Goal: Task Accomplishment & Management: Complete application form

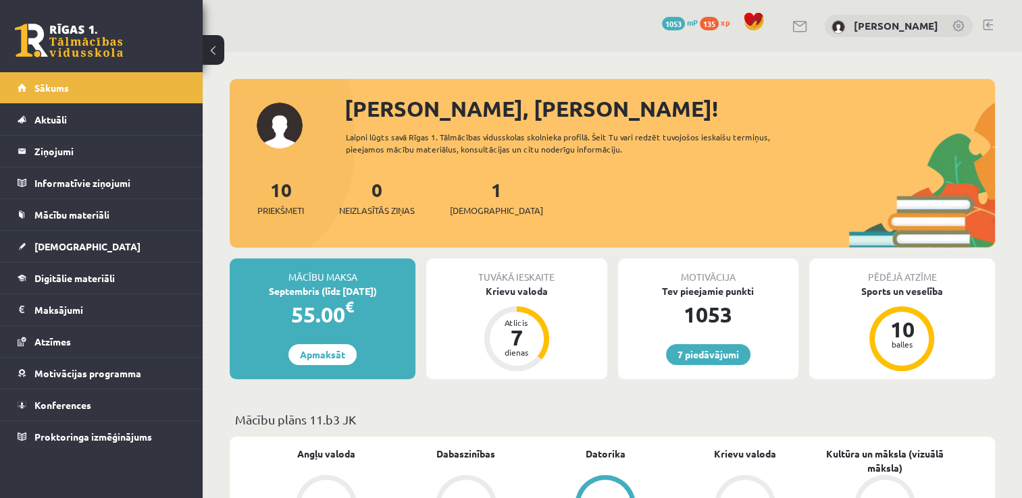
click at [479, 201] on div "1 Ieskaites" at bounding box center [496, 197] width 93 height 42
click at [471, 211] on span "[DEMOGRAPHIC_DATA]" at bounding box center [496, 211] width 93 height 14
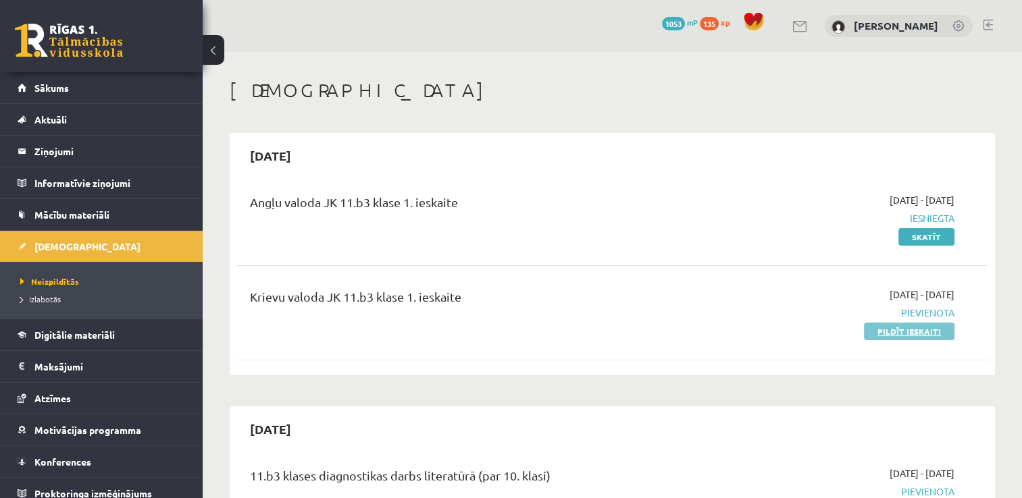
click at [880, 337] on link "Pildīt ieskaiti" at bounding box center [909, 332] width 90 height 18
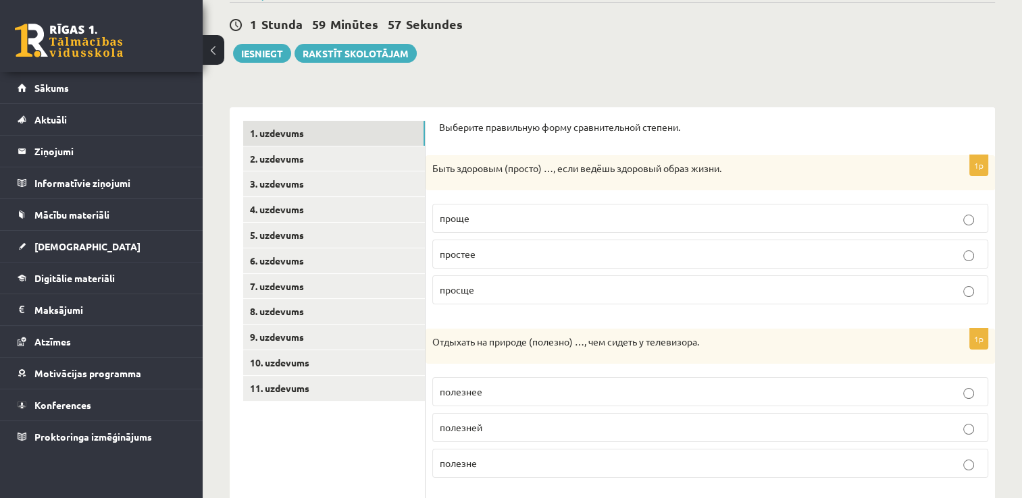
scroll to position [124, 0]
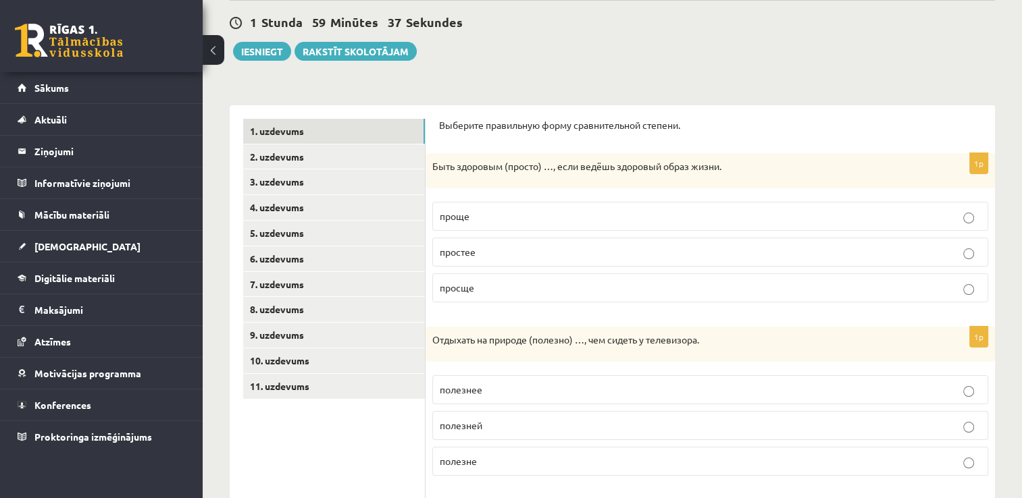
click at [634, 215] on p "проще" at bounding box center [710, 216] width 541 height 14
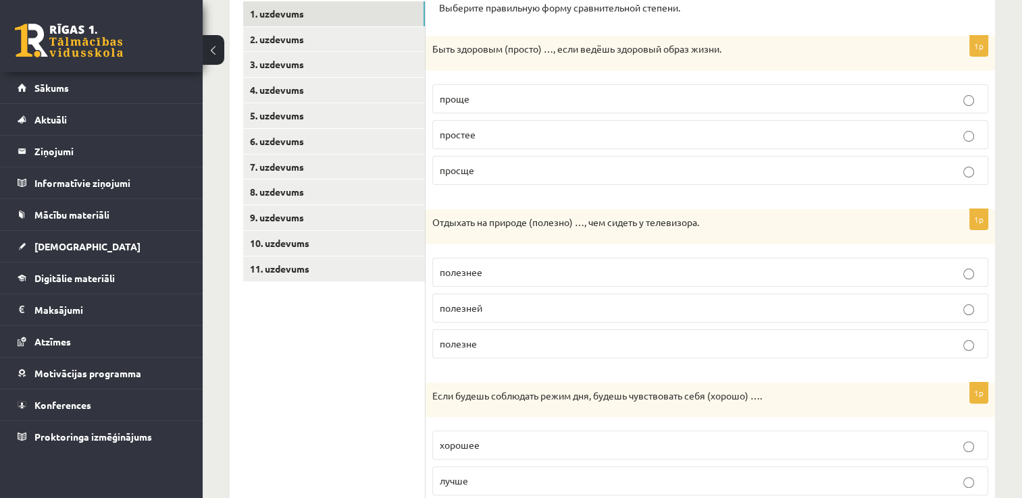
scroll to position [247, 0]
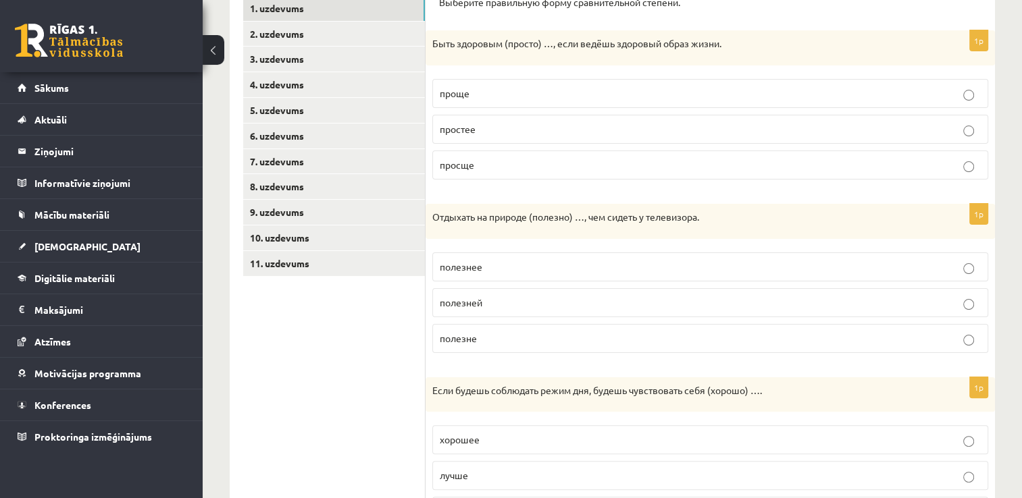
click at [554, 274] on label "полезнее" at bounding box center [710, 267] width 556 height 29
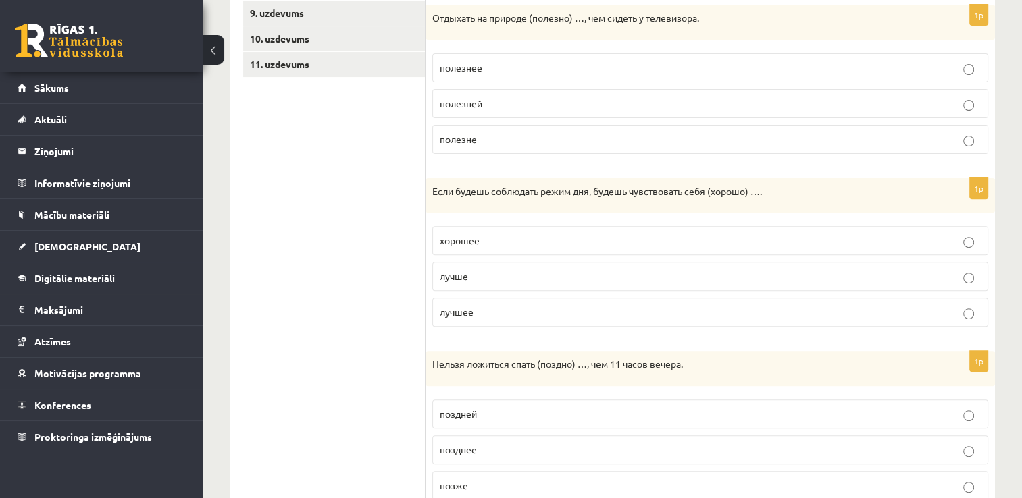
scroll to position [447, 0]
click at [521, 308] on p "лучшее" at bounding box center [710, 311] width 541 height 14
click at [520, 271] on p "лучше" at bounding box center [710, 275] width 541 height 14
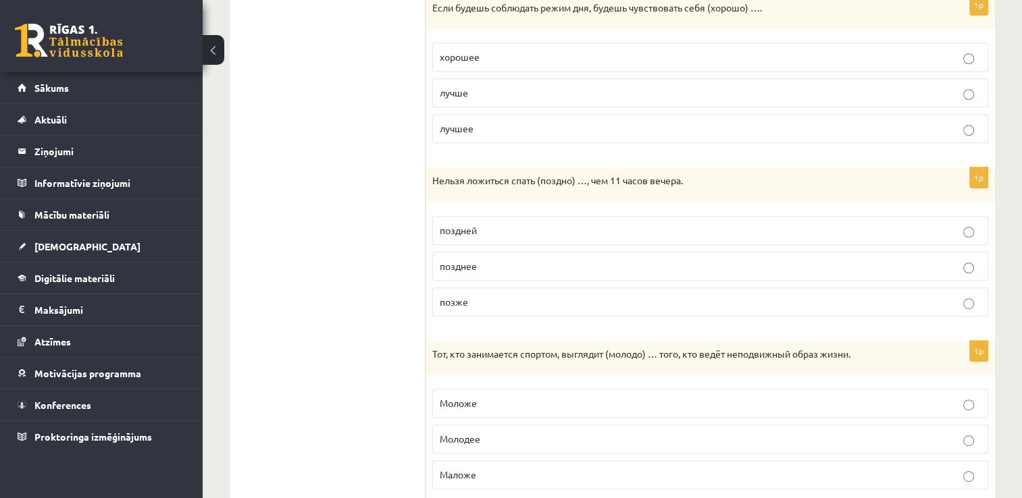
scroll to position [631, 0]
click at [575, 258] on p "позднее" at bounding box center [710, 265] width 541 height 14
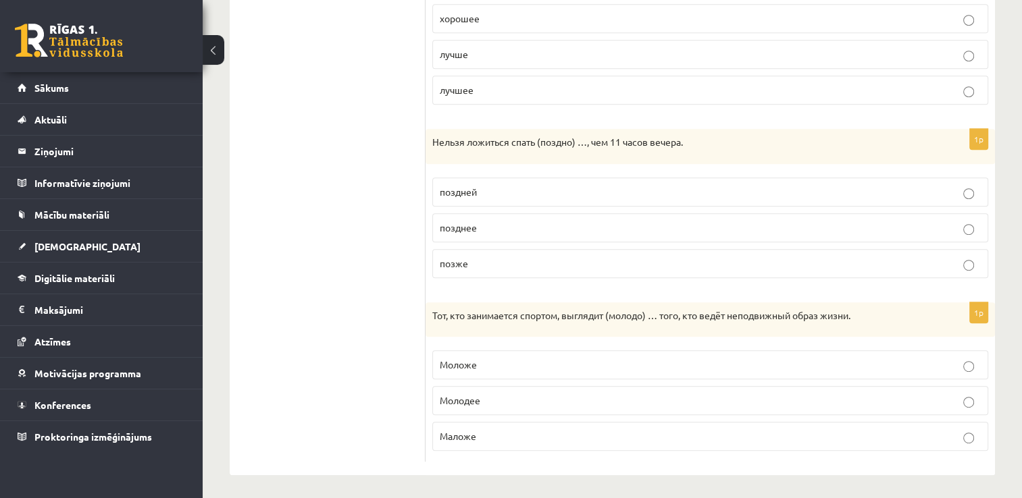
click at [586, 398] on p "Молодее" at bounding box center [710, 401] width 541 height 14
click at [484, 358] on p "Моложе" at bounding box center [710, 365] width 541 height 14
click at [574, 273] on label "позже" at bounding box center [710, 263] width 556 height 29
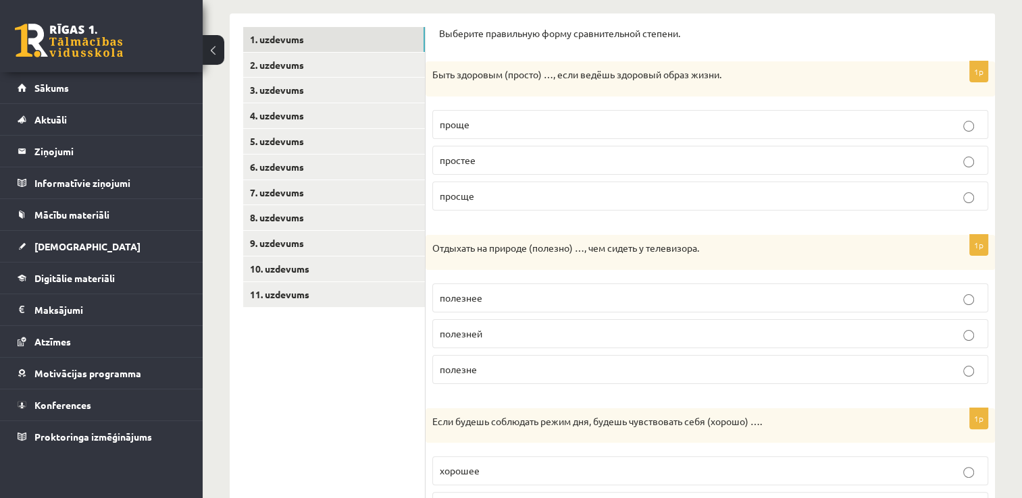
scroll to position [213, 0]
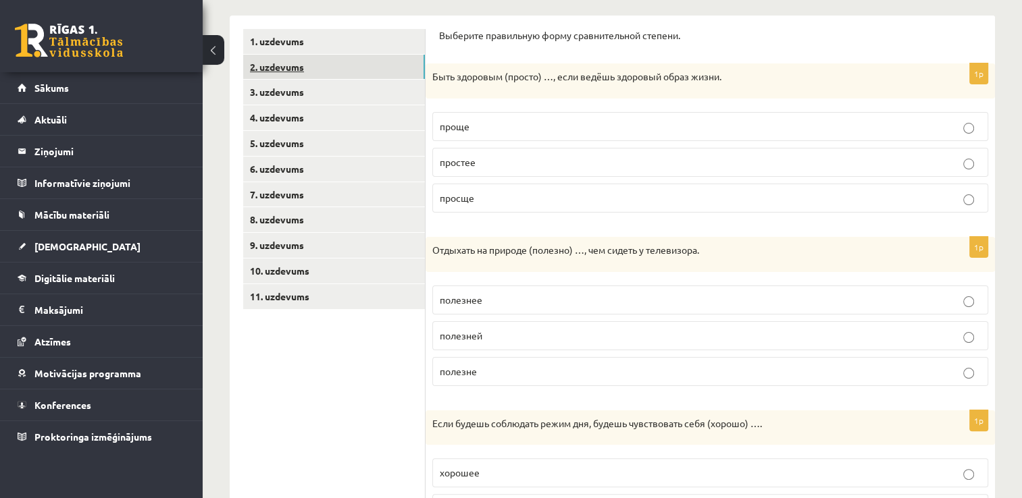
click at [305, 64] on link "2. uzdevums" at bounding box center [334, 67] width 182 height 25
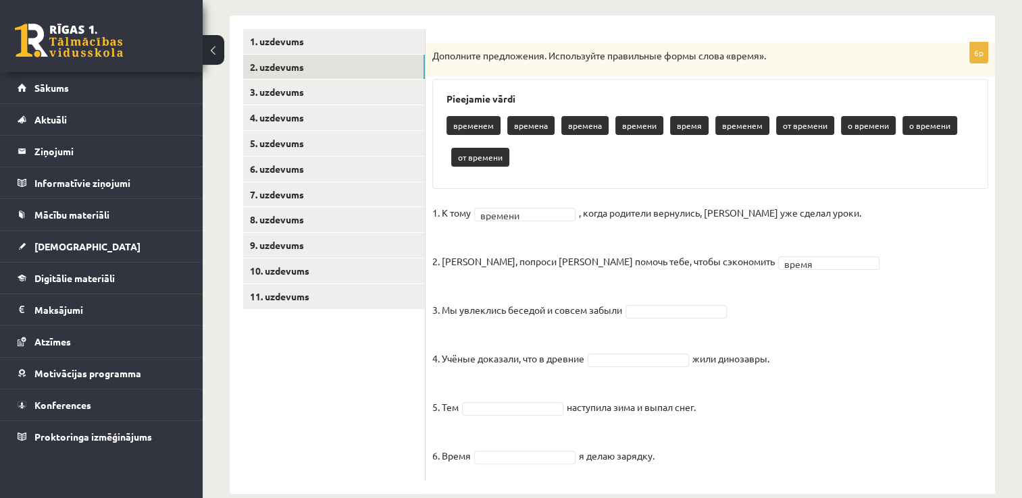
click at [737, 382] on fieldset "1. К тому времени ******* , когда родители вернулись, Эгилс уже сделал уроки. 2…" at bounding box center [710, 338] width 556 height 271
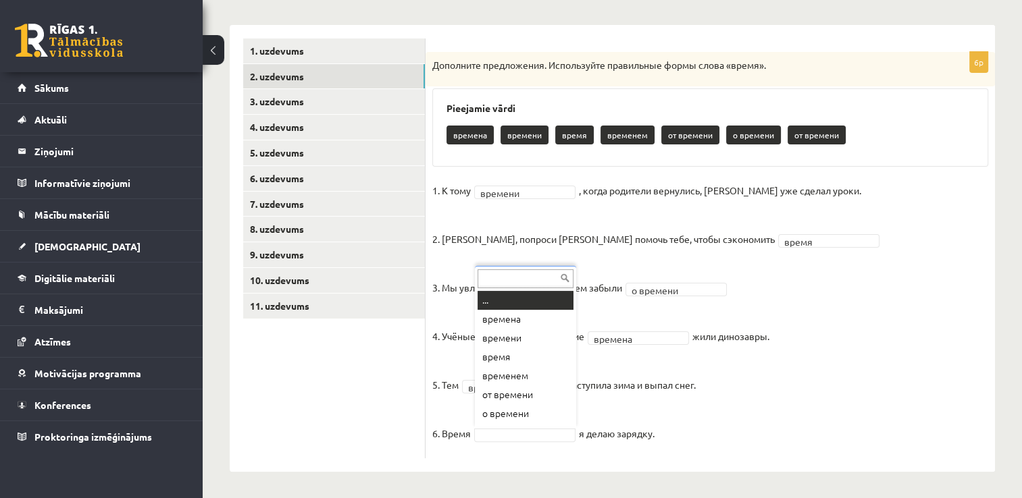
scroll to position [16, 0]
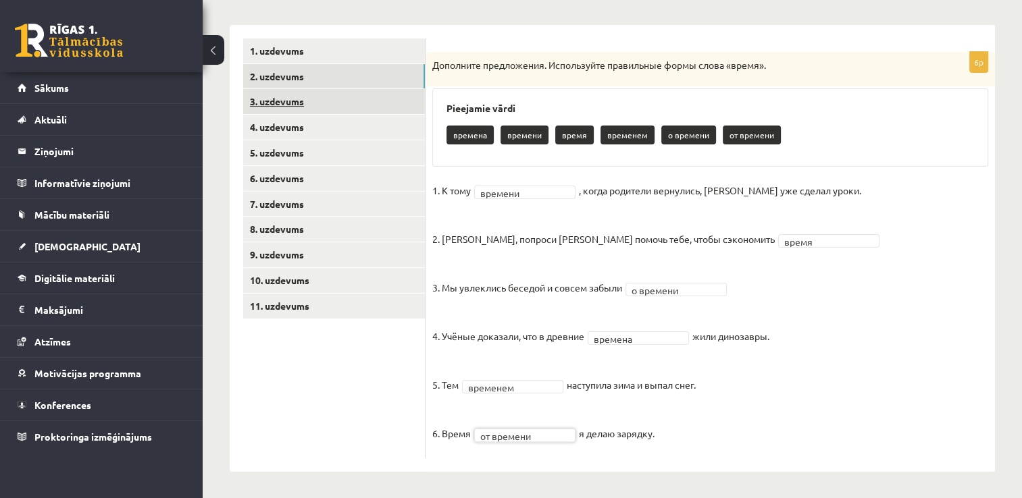
click at [310, 107] on link "3. uzdevums" at bounding box center [334, 101] width 182 height 25
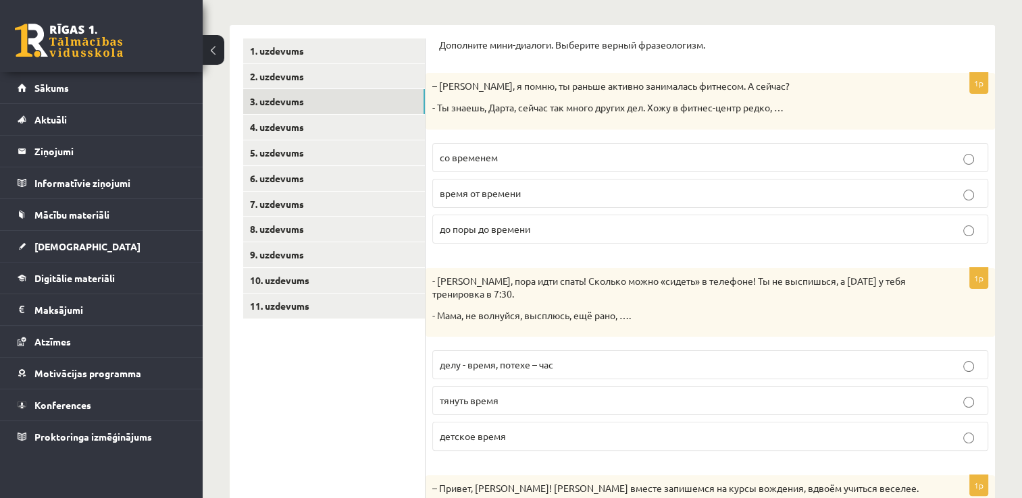
click at [509, 194] on span "время от времени" at bounding box center [480, 193] width 81 height 12
click at [477, 439] on span "детское время" at bounding box center [473, 436] width 66 height 12
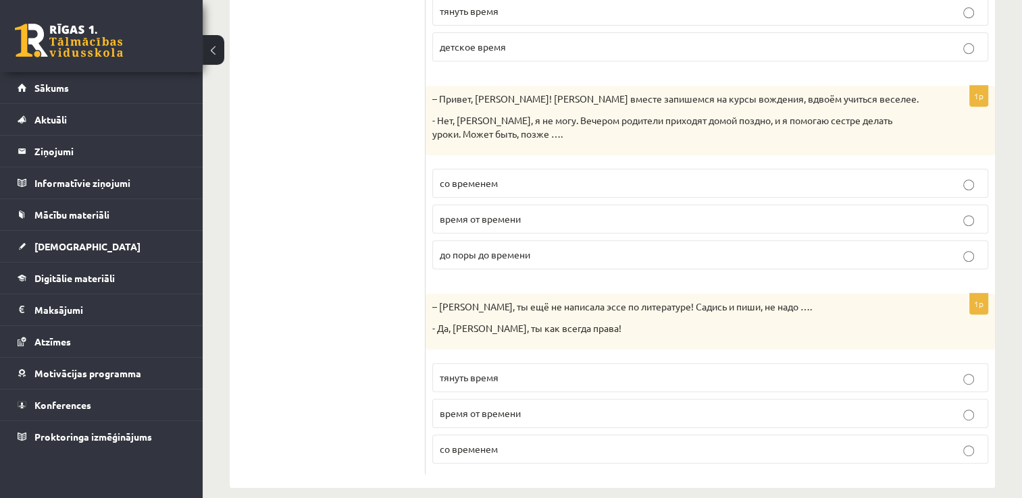
scroll to position [594, 0]
click at [725, 177] on p "со временем" at bounding box center [710, 183] width 541 height 14
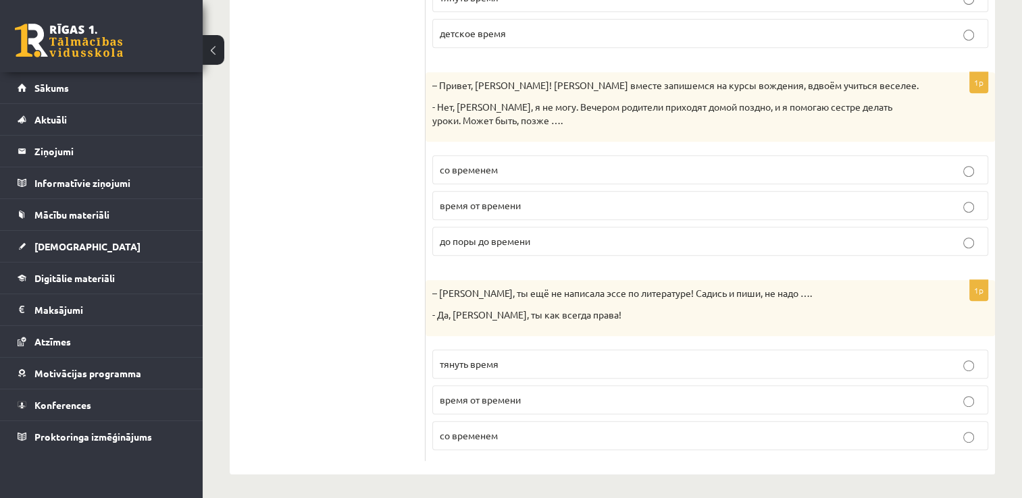
click at [806, 363] on p "тянуть время" at bounding box center [710, 364] width 541 height 14
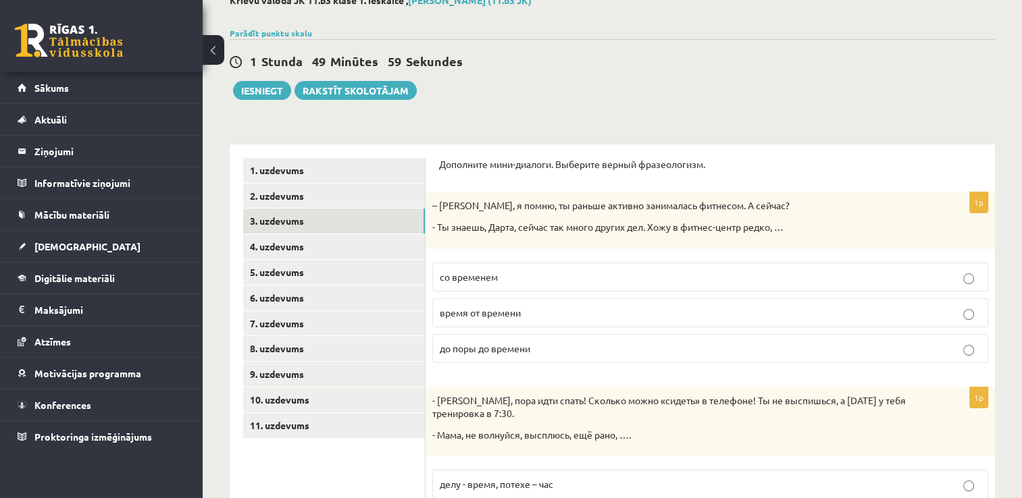
scroll to position [78, 0]
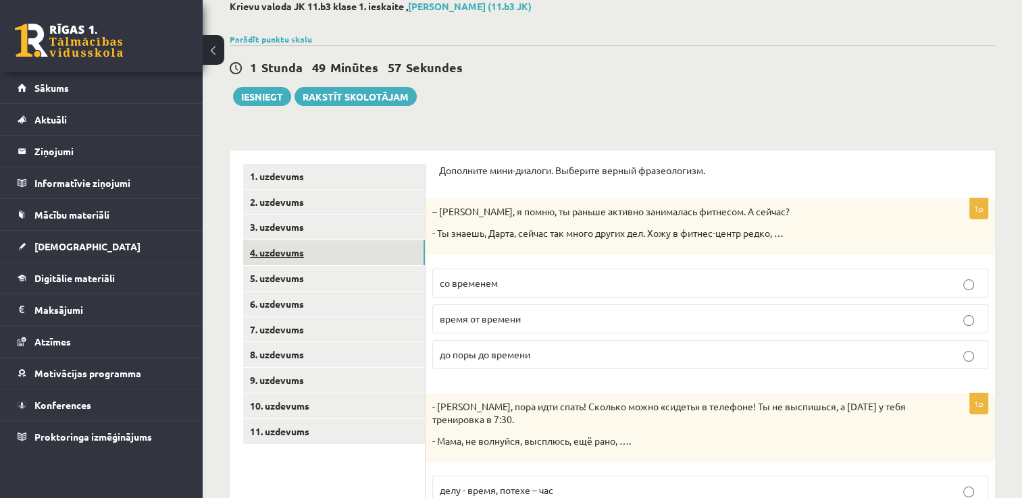
click at [324, 251] on link "4. uzdevums" at bounding box center [334, 252] width 182 height 25
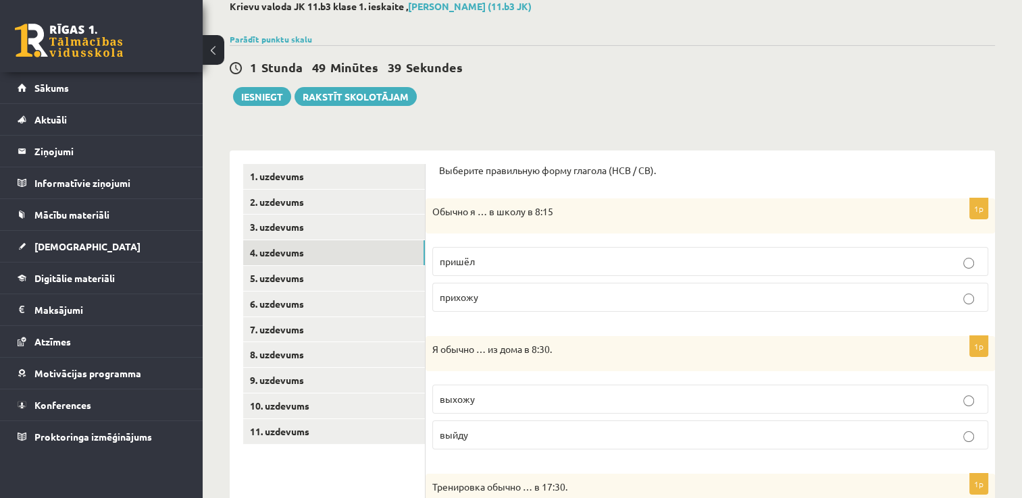
click at [486, 293] on p "прихожу" at bounding box center [710, 297] width 541 height 14
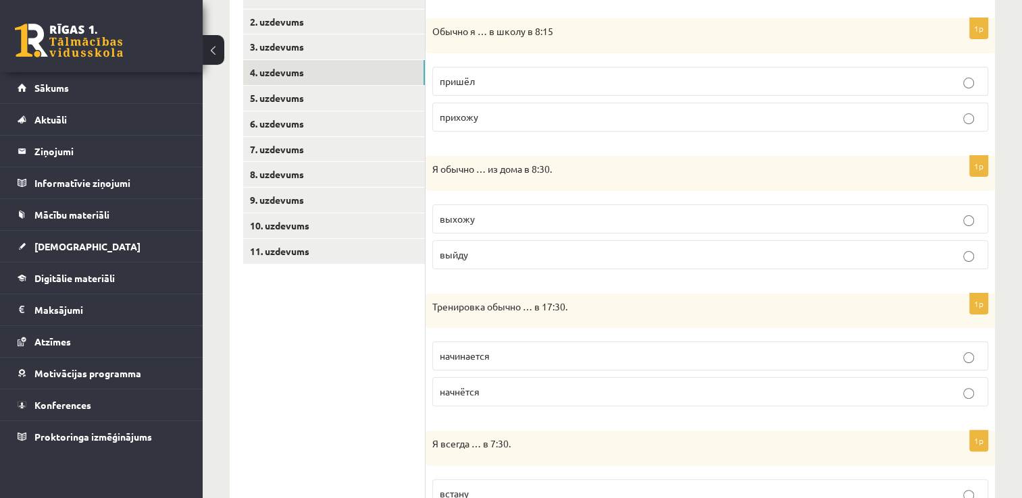
scroll to position [260, 0]
click at [673, 217] on p "выхожу" at bounding box center [710, 218] width 541 height 14
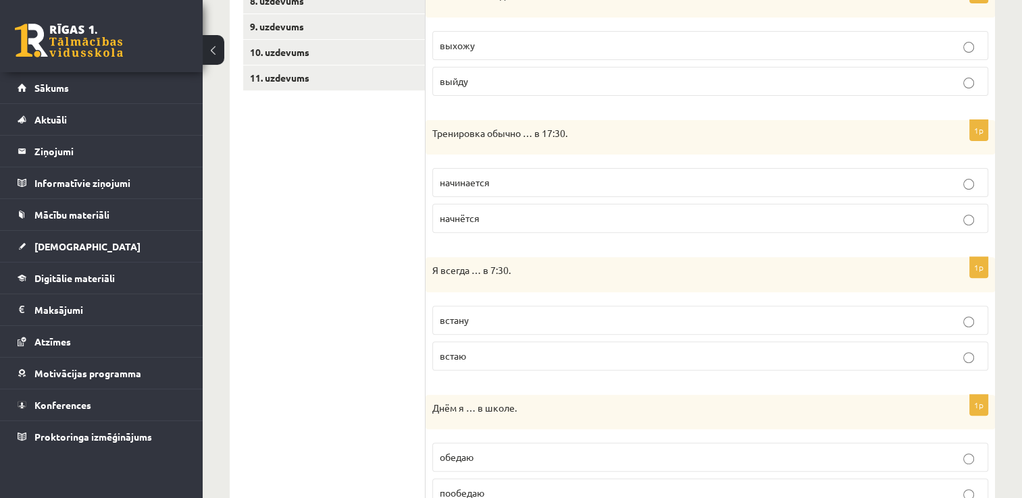
scroll to position [436, 0]
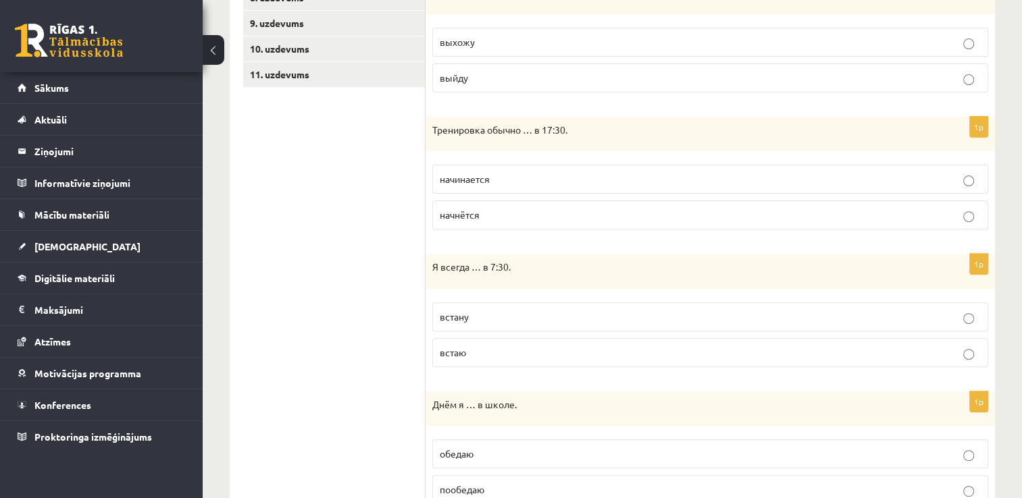
click at [604, 185] on label "начинается" at bounding box center [710, 179] width 556 height 29
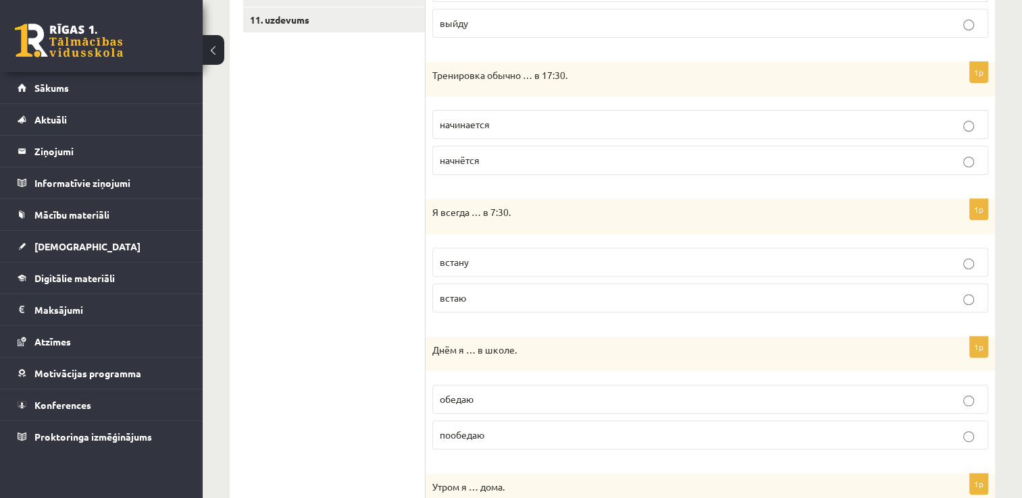
scroll to position [495, 0]
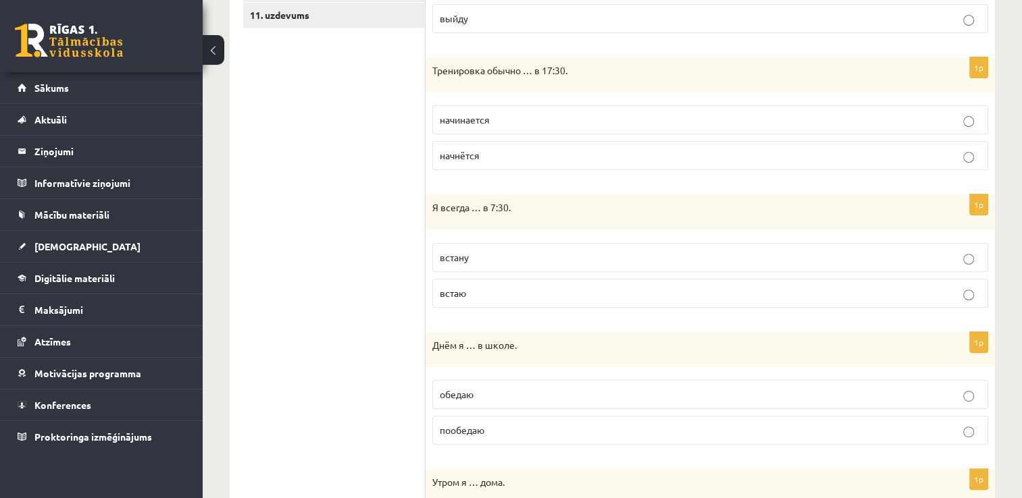
click at [593, 299] on label "встаю" at bounding box center [710, 293] width 556 height 29
click at [511, 425] on p "пообедаю" at bounding box center [710, 430] width 541 height 14
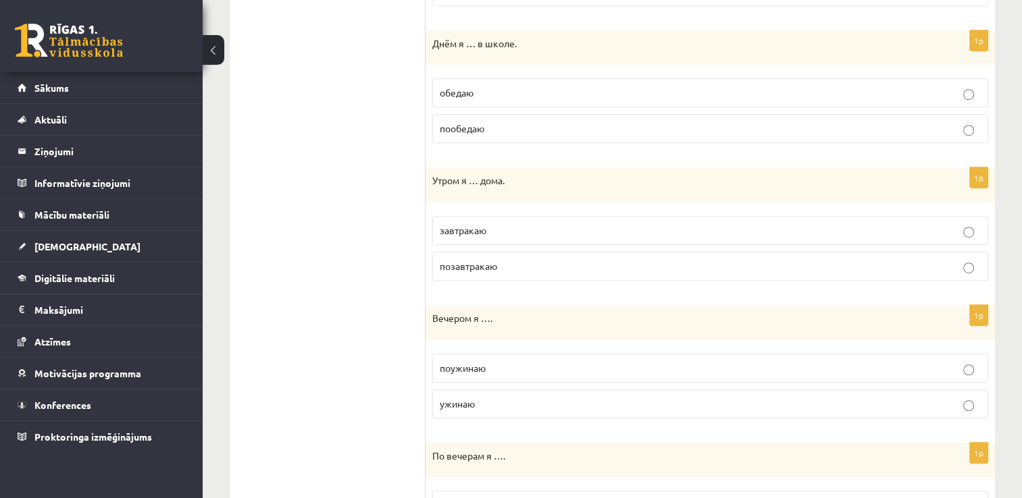
scroll to position [798, 0]
click at [548, 227] on p "завтракаю" at bounding box center [710, 229] width 541 height 14
click at [624, 398] on p "ужинаю" at bounding box center [710, 403] width 541 height 14
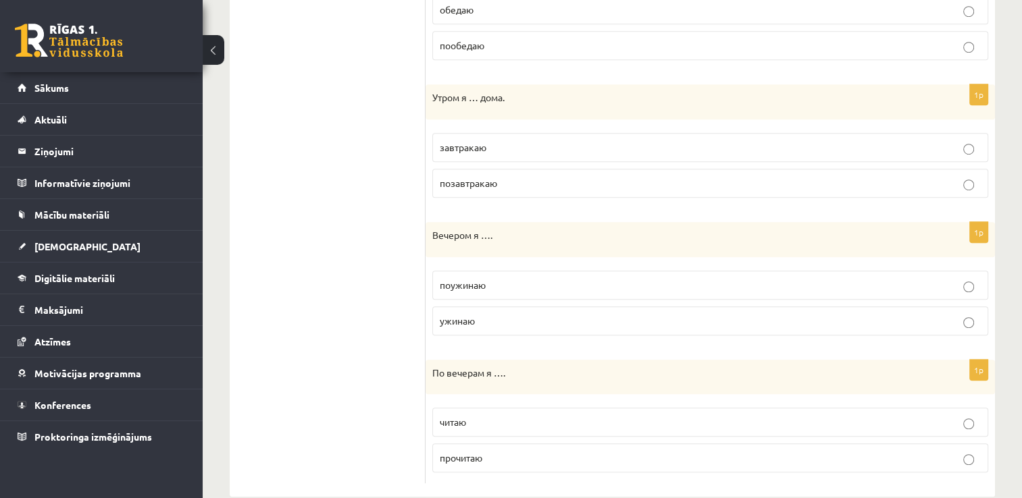
scroll to position [901, 0]
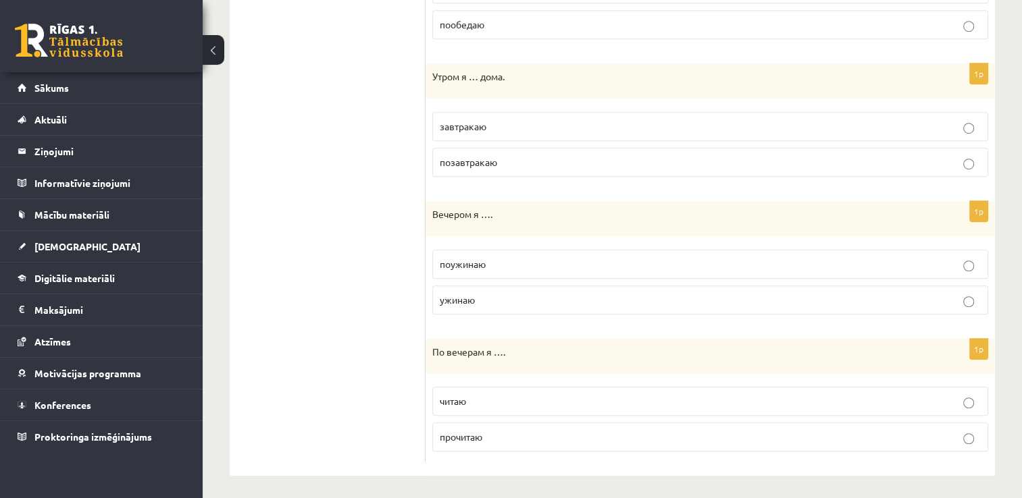
click at [640, 396] on p "читаю" at bounding box center [710, 401] width 541 height 14
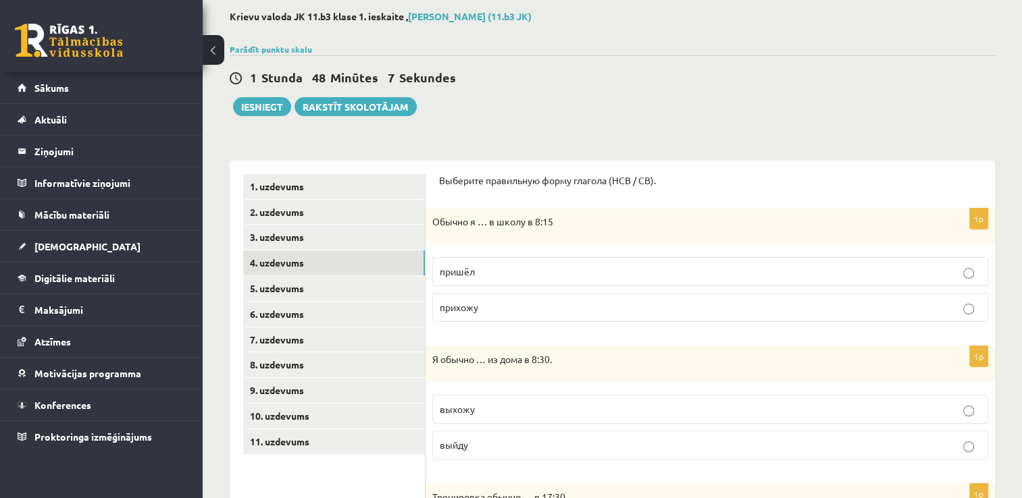
scroll to position [16, 0]
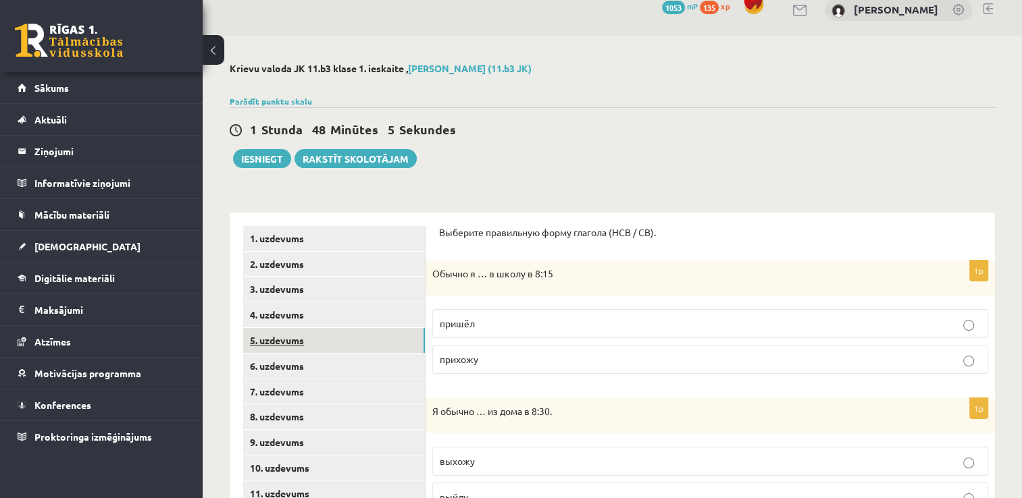
click at [349, 349] on link "5. uzdevums" at bounding box center [334, 340] width 182 height 25
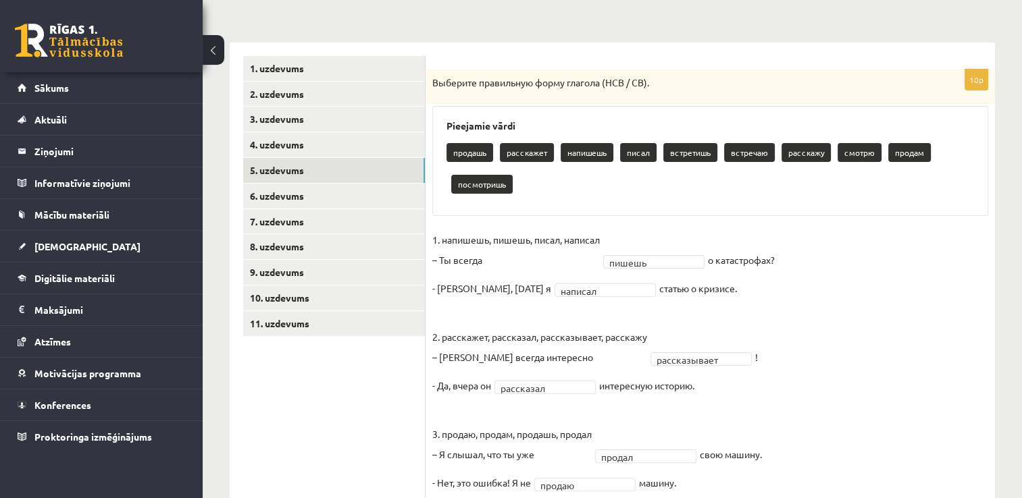
scroll to position [184, 0]
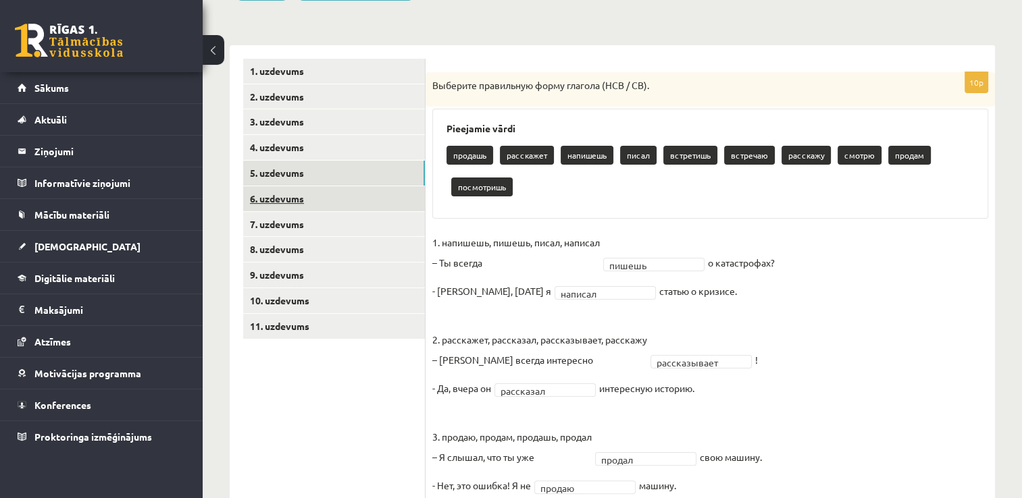
click at [339, 196] on link "6. uzdevums" at bounding box center [334, 198] width 182 height 25
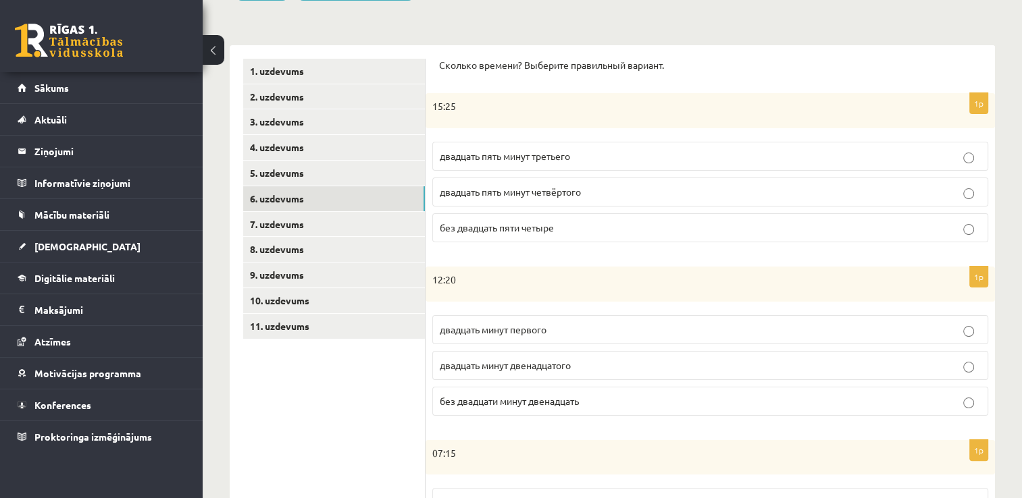
click at [549, 195] on span "двадцать пять минут четвёртого" at bounding box center [510, 192] width 141 height 12
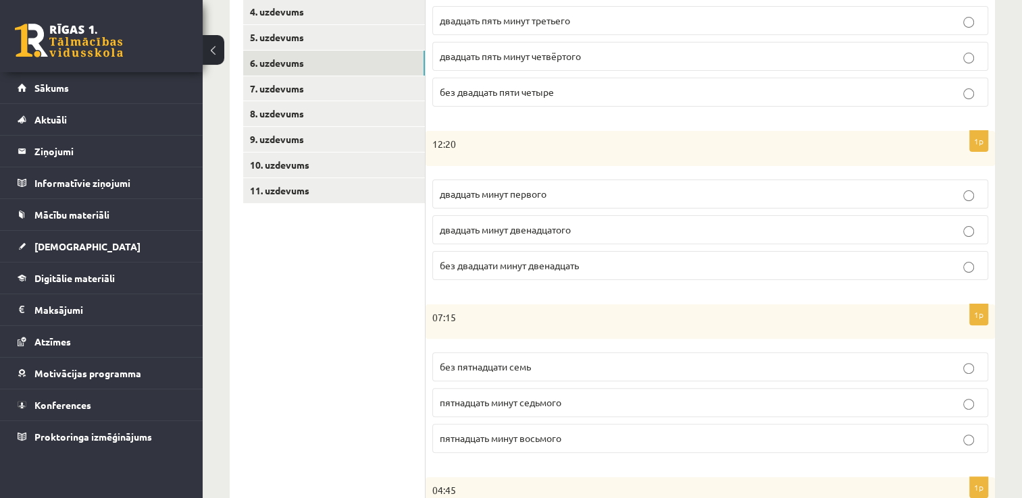
scroll to position [328, 0]
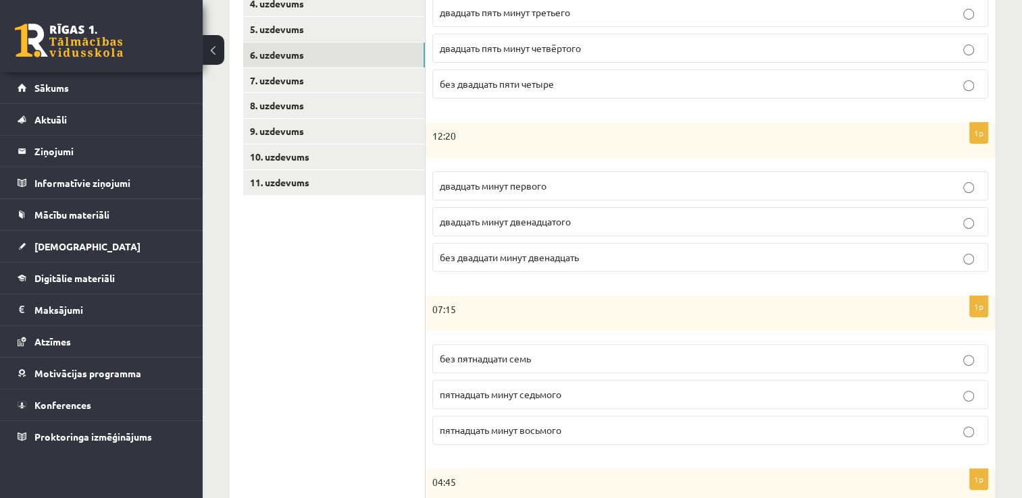
click at [793, 188] on p "двадцать минут первого" at bounding box center [710, 186] width 541 height 14
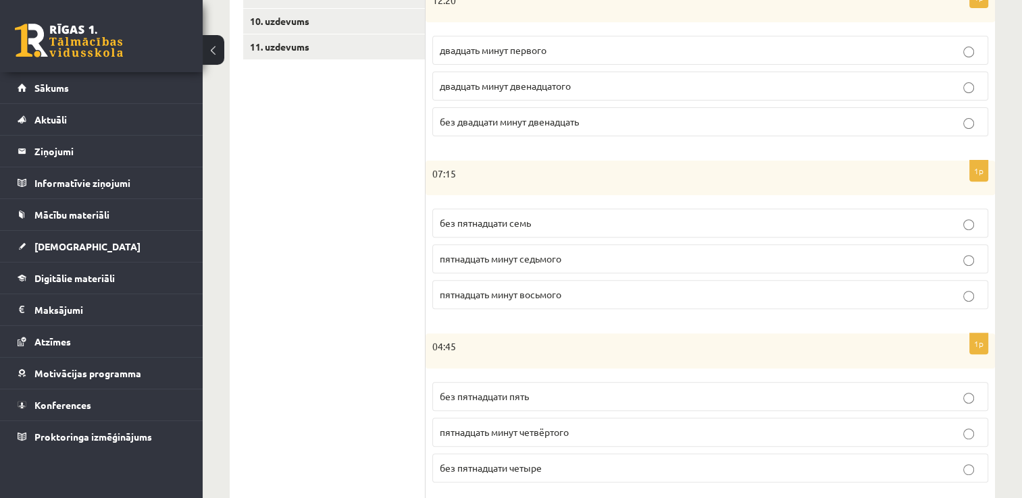
scroll to position [470, 0]
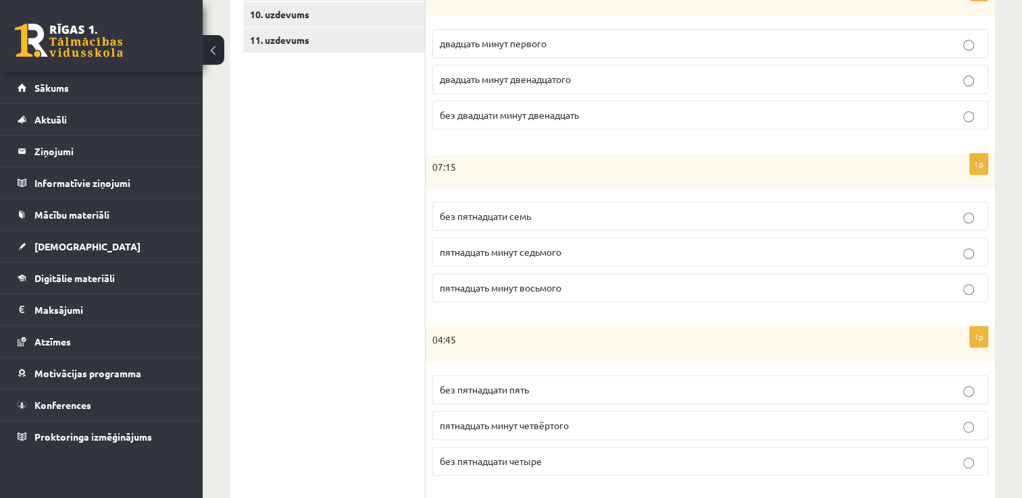
click at [680, 286] on p "пятнадцать минут восьмого" at bounding box center [710, 288] width 541 height 14
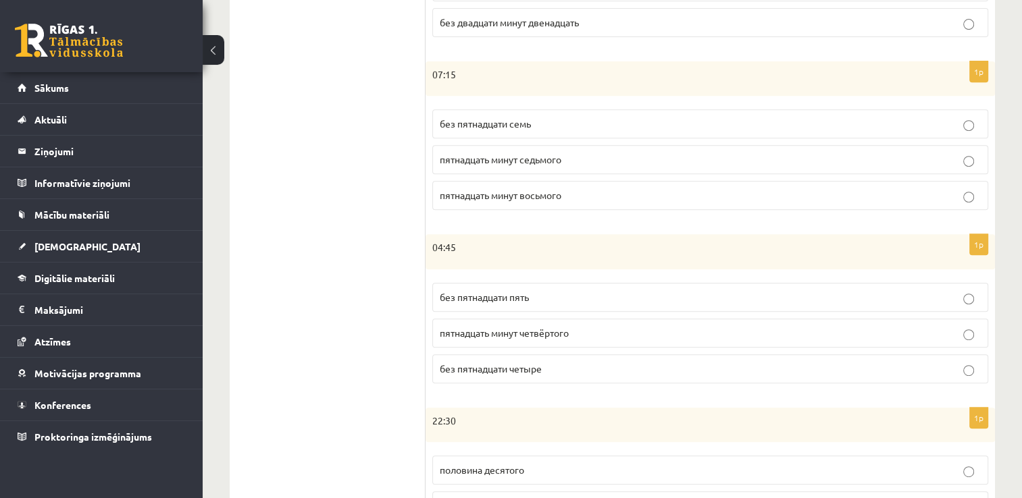
scroll to position [567, 0]
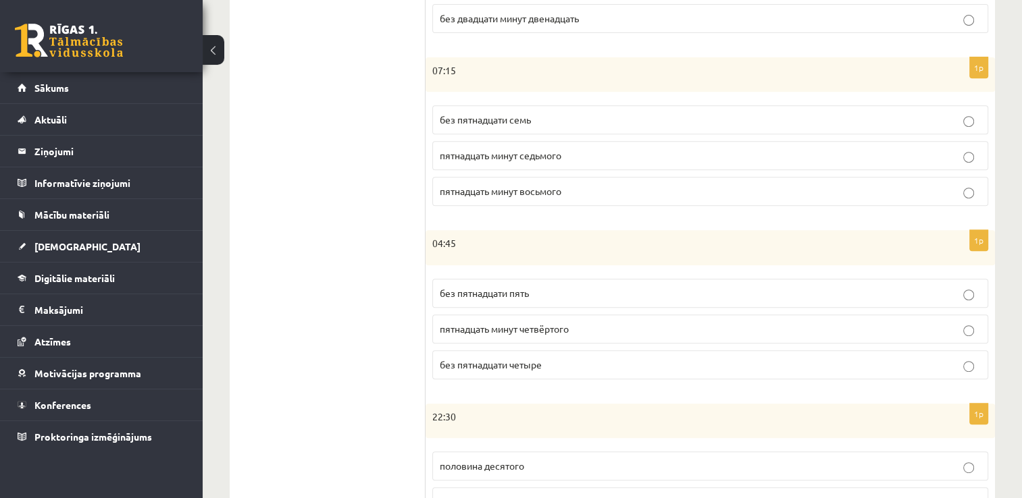
click at [569, 288] on p "без пятнадцати пять" at bounding box center [710, 293] width 541 height 14
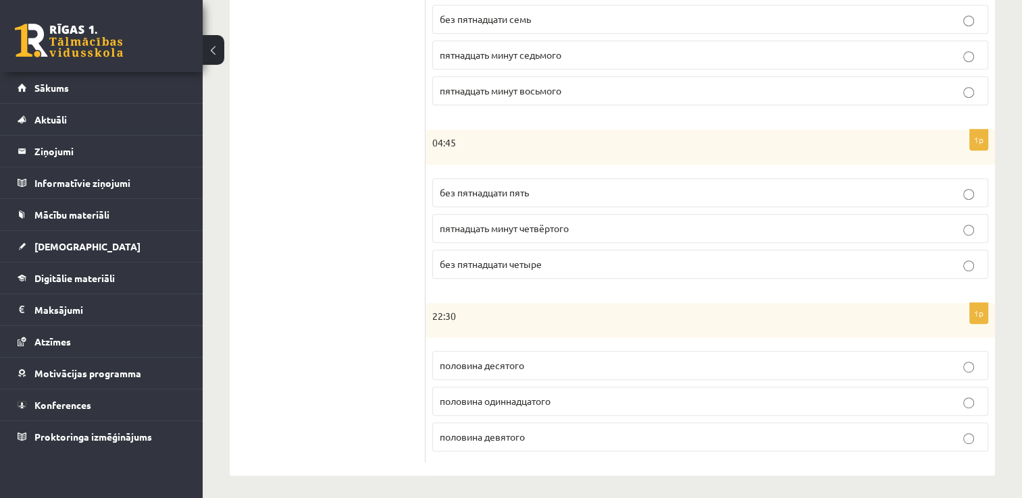
scroll to position [668, 0]
click at [532, 400] on span "половина одиннадцатого" at bounding box center [495, 400] width 111 height 12
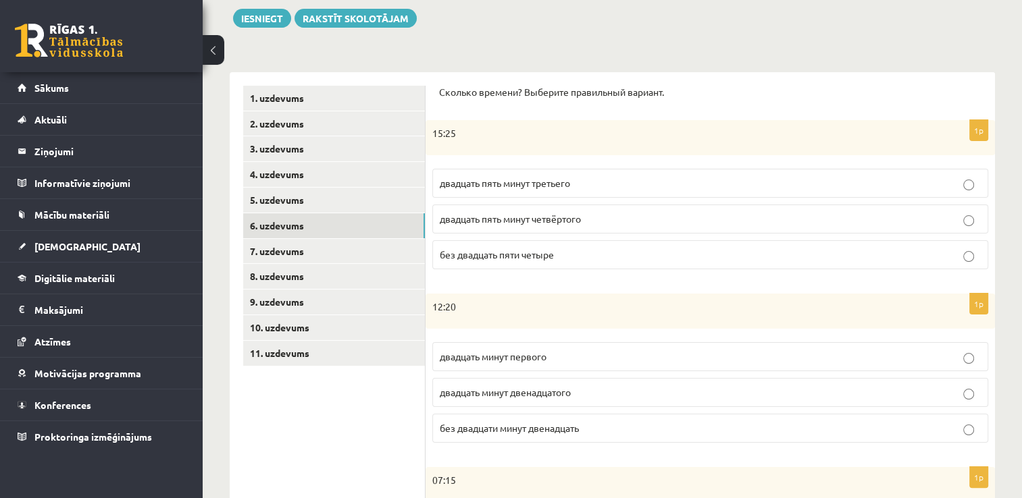
scroll to position [140, 0]
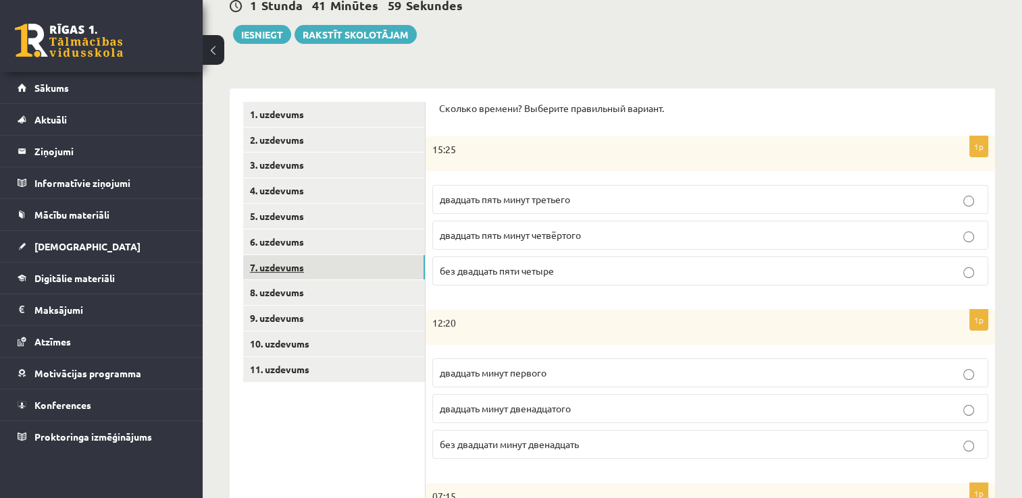
click at [351, 260] on link "7. uzdevums" at bounding box center [334, 267] width 182 height 25
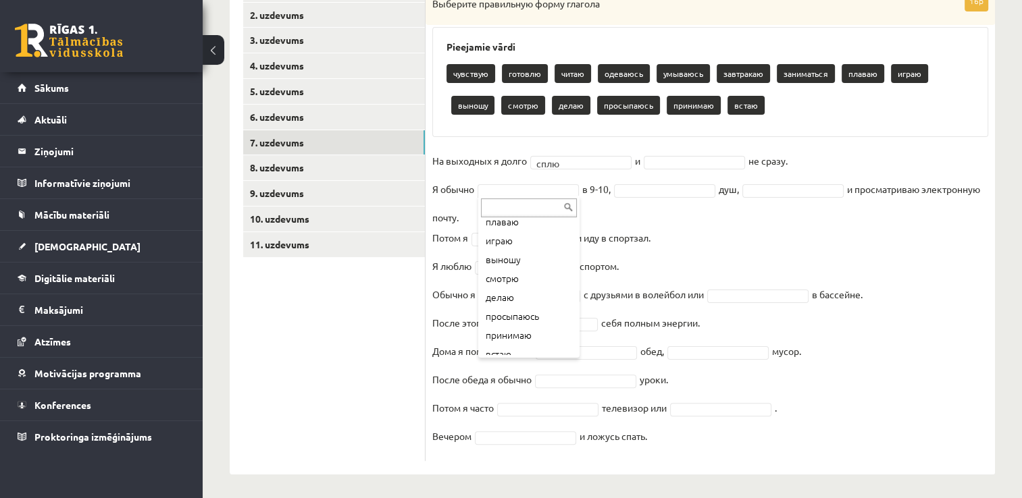
scroll to position [167, 0]
click at [648, 196] on fieldset "На выходных я долго сплю **** и не сразу. Я обычно встаю ***** в 9-10, душ, и п…" at bounding box center [710, 303] width 556 height 304
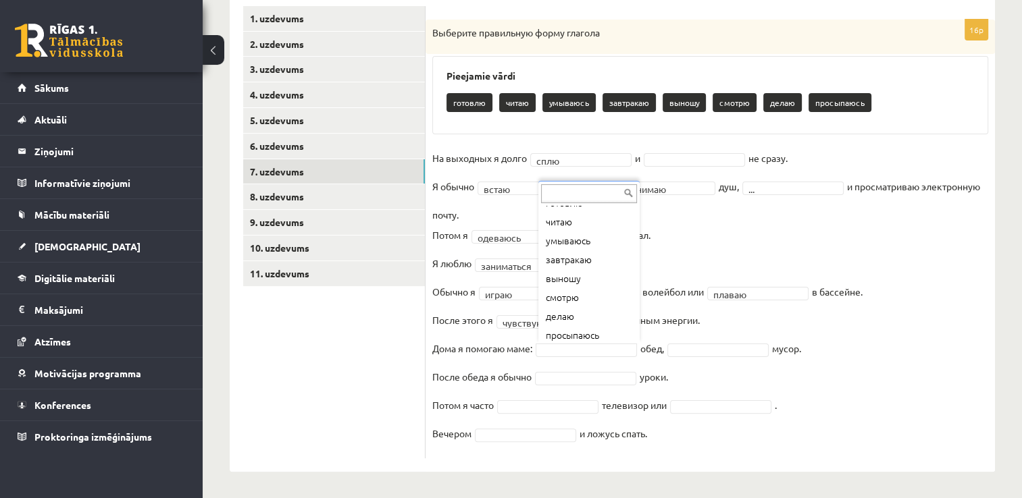
scroll to position [35, 0]
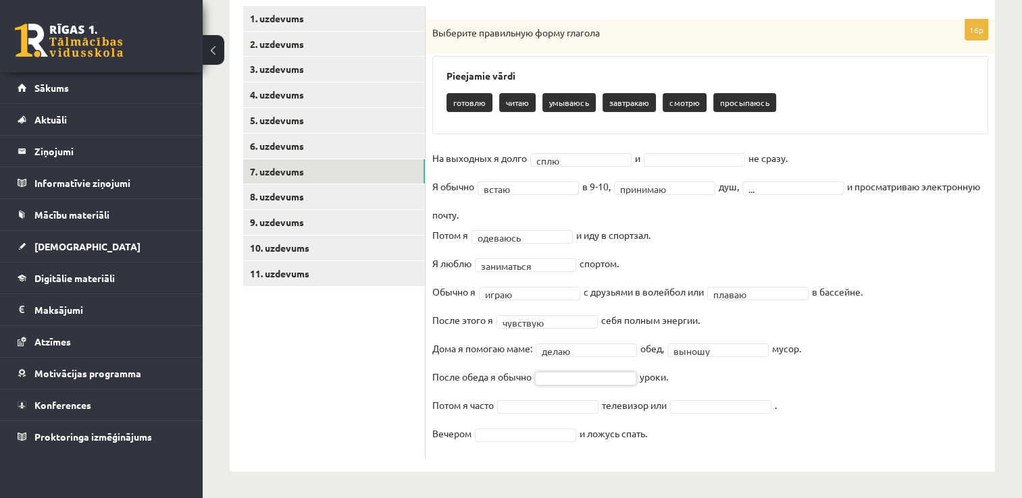
drag, startPoint x: 656, startPoint y: 355, endPoint x: 602, endPoint y: 349, distance: 54.4
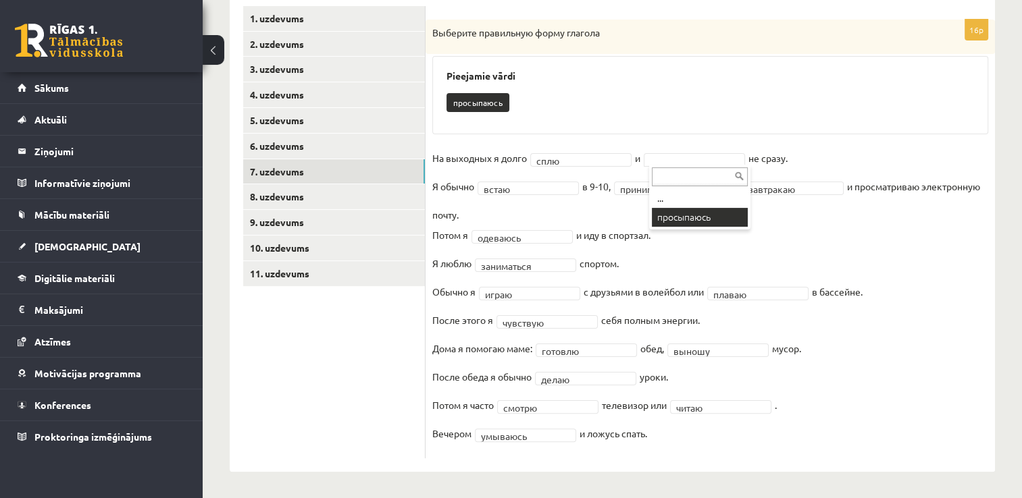
scroll to position [205, 0]
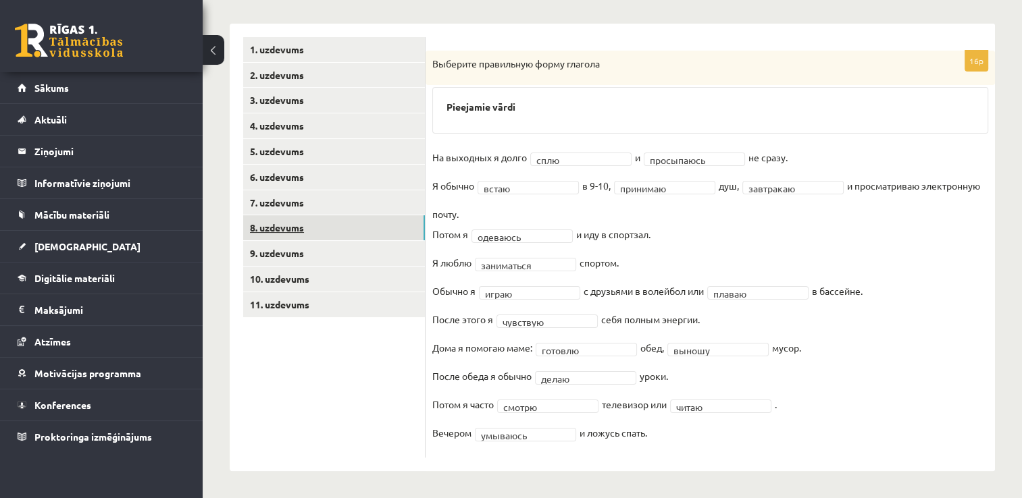
click at [302, 230] on link "8. uzdevums" at bounding box center [334, 227] width 182 height 25
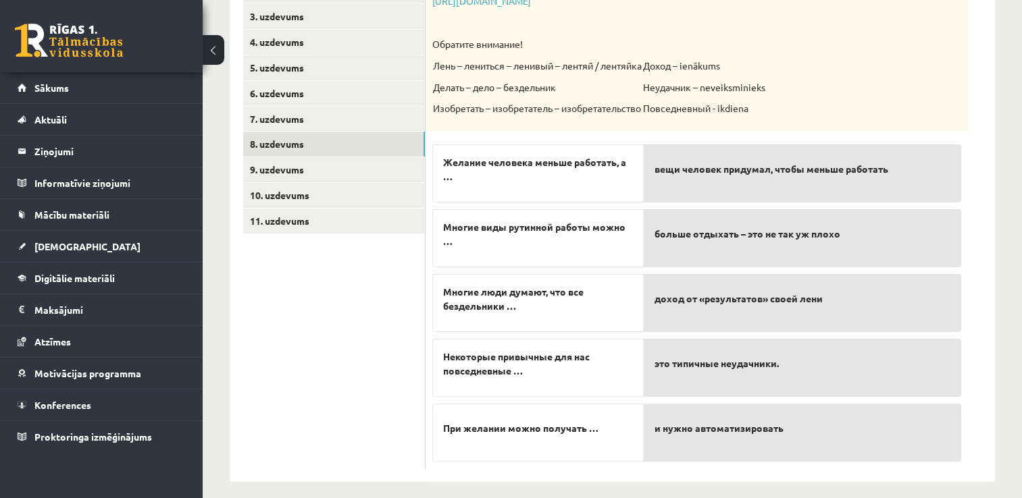
scroll to position [282, 0]
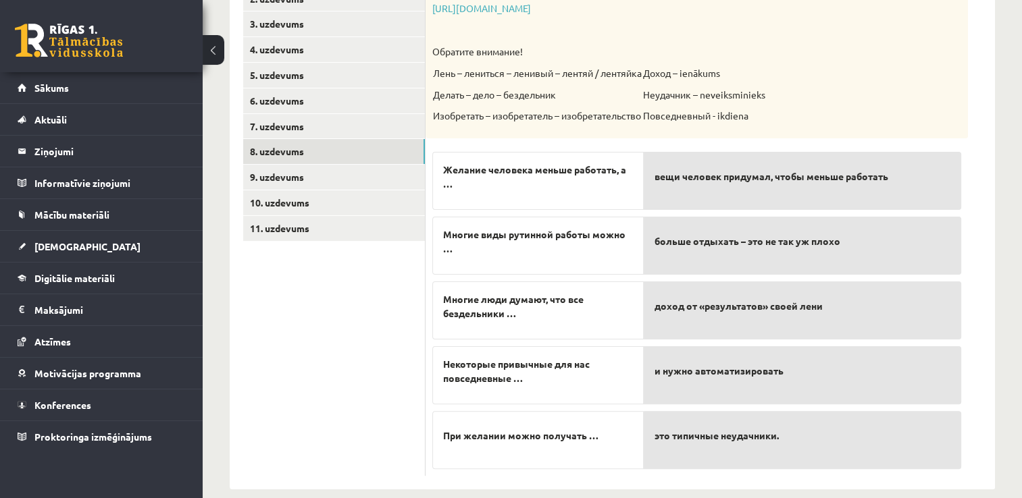
drag, startPoint x: 806, startPoint y: 267, endPoint x: 800, endPoint y: 174, distance: 94.1
drag, startPoint x: 800, startPoint y: 174, endPoint x: 727, endPoint y: 271, distance: 121.6
click at [727, 271] on div "больше отдыхать – это не так уж плохо" at bounding box center [802, 246] width 317 height 58
drag, startPoint x: 685, startPoint y: 439, endPoint x: 697, endPoint y: 442, distance: 12.5
drag, startPoint x: 697, startPoint y: 442, endPoint x: 717, endPoint y: 323, distance: 120.6
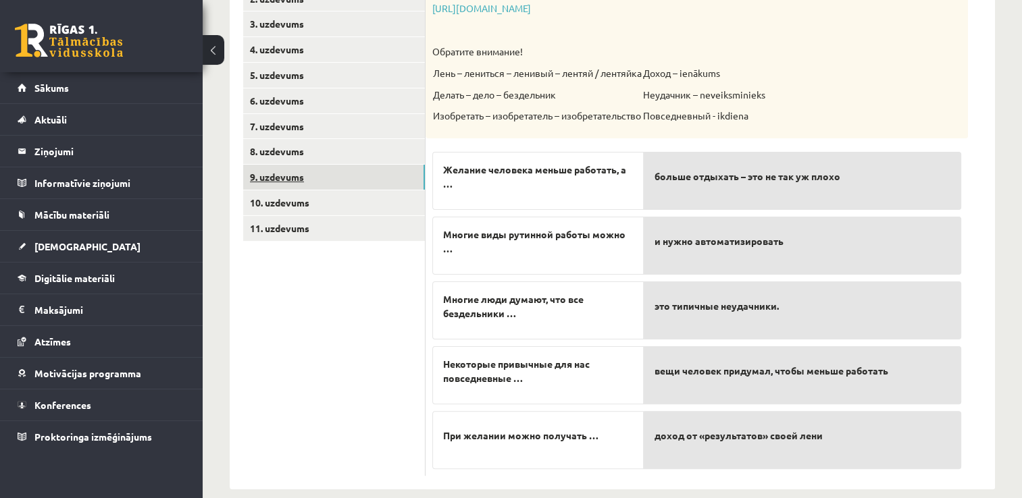
click at [357, 170] on link "9. uzdevums" at bounding box center [334, 177] width 182 height 25
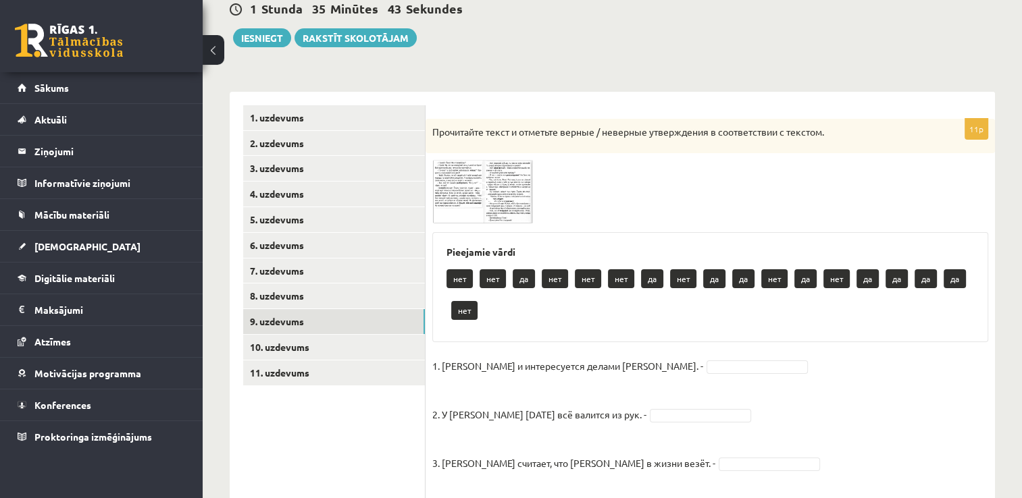
scroll to position [146, 0]
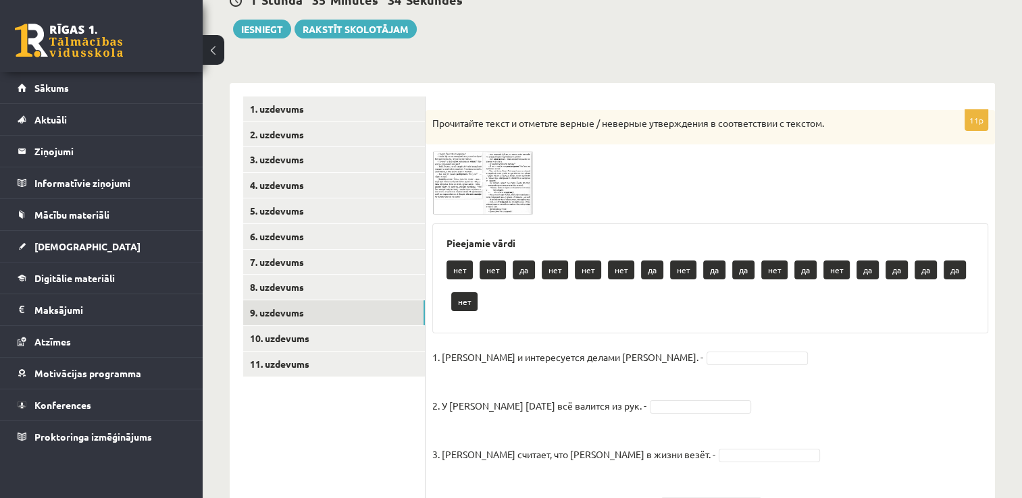
click at [471, 182] on img at bounding box center [482, 182] width 101 height 63
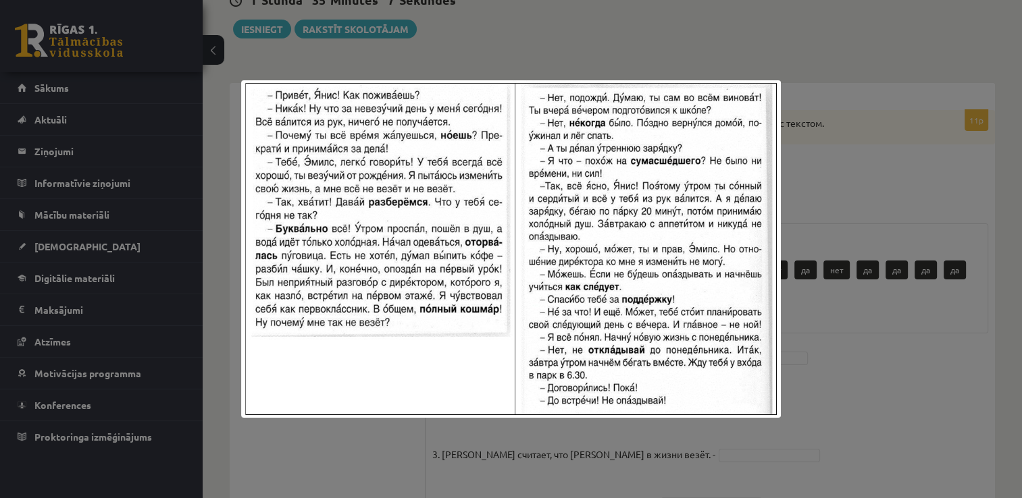
click at [670, 63] on div at bounding box center [511, 249] width 1022 height 498
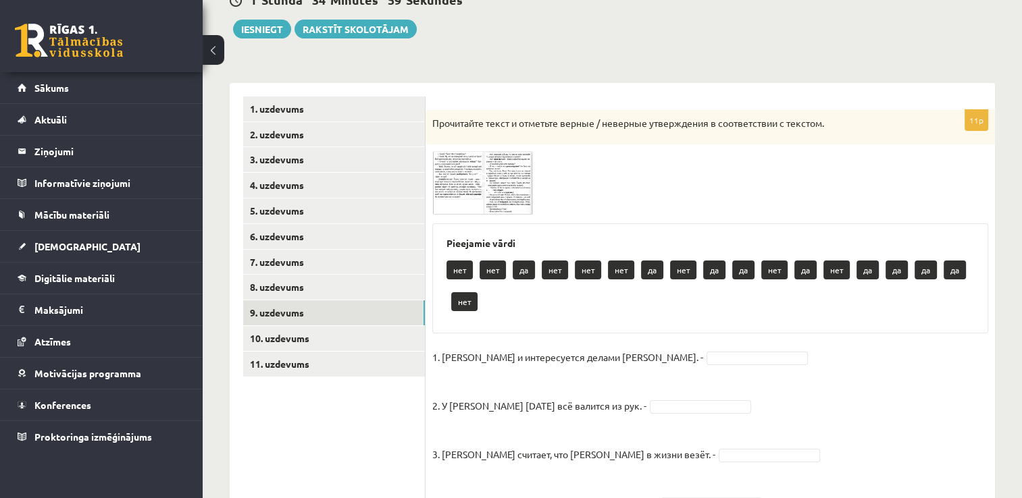
click at [474, 193] on span at bounding box center [484, 184] width 22 height 22
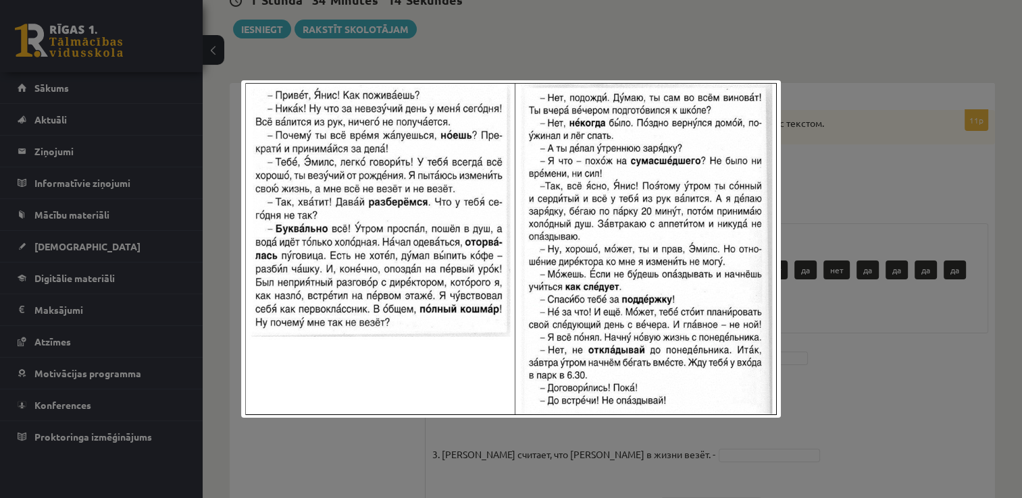
click at [493, 20] on div at bounding box center [511, 249] width 1022 height 498
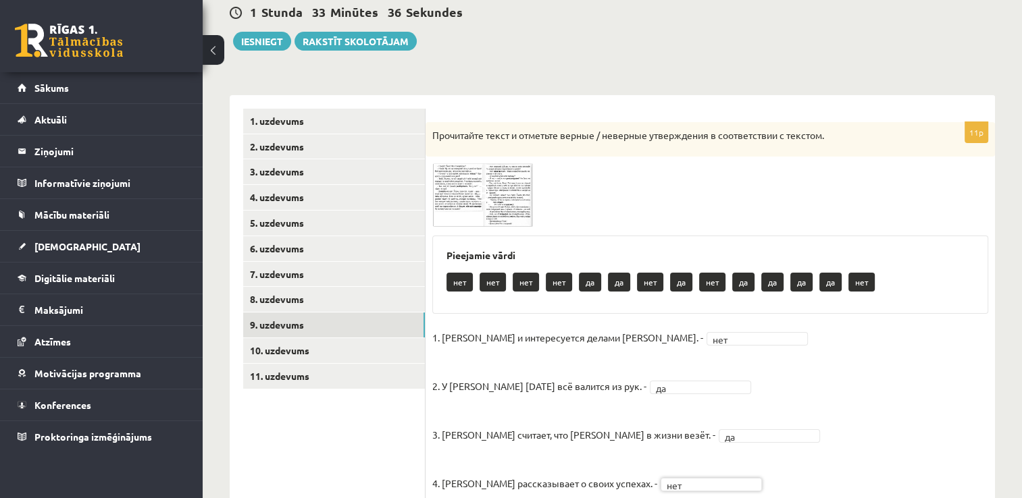
scroll to position [130, 0]
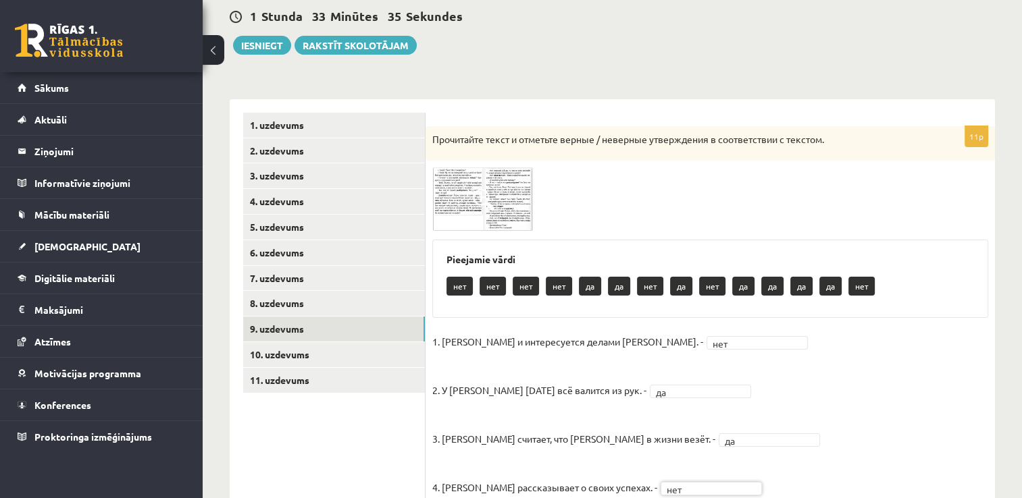
click at [452, 182] on img at bounding box center [482, 198] width 101 height 63
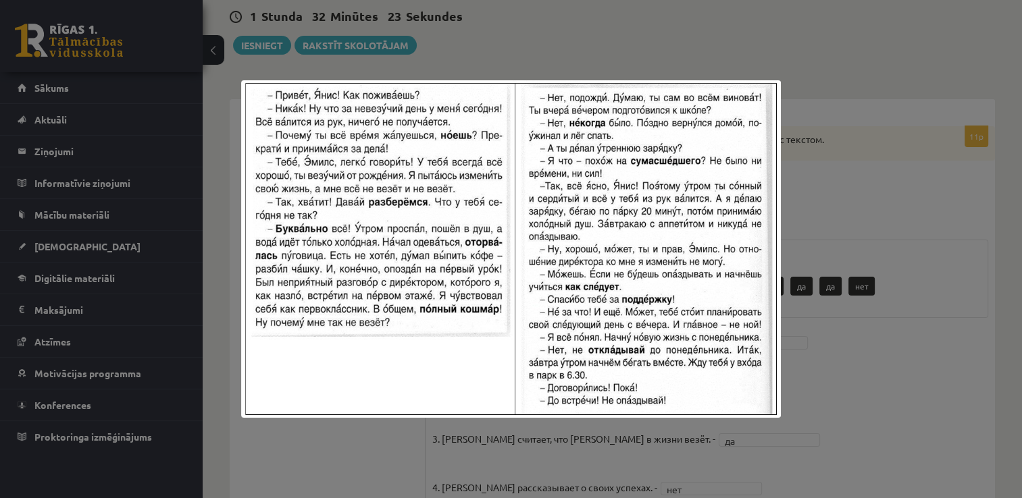
click at [688, 47] on div at bounding box center [511, 249] width 1022 height 498
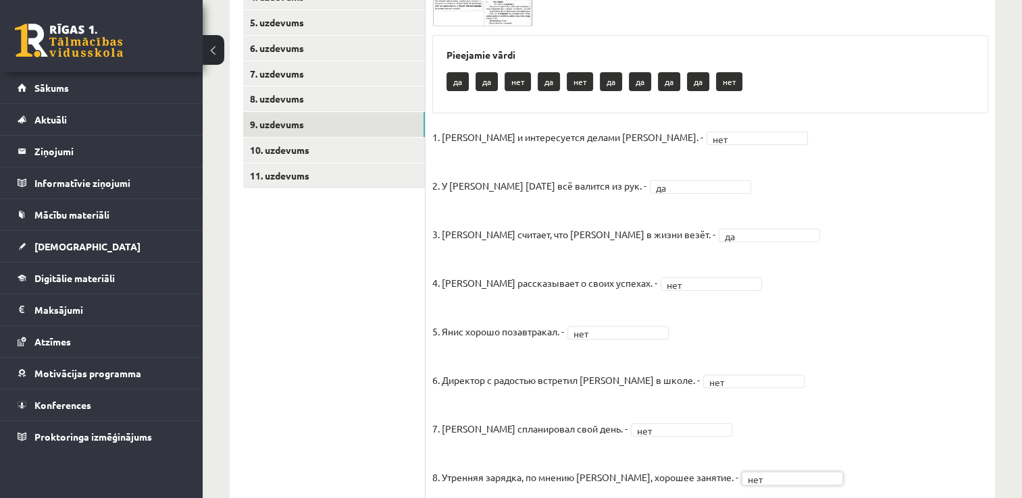
scroll to position [322, 0]
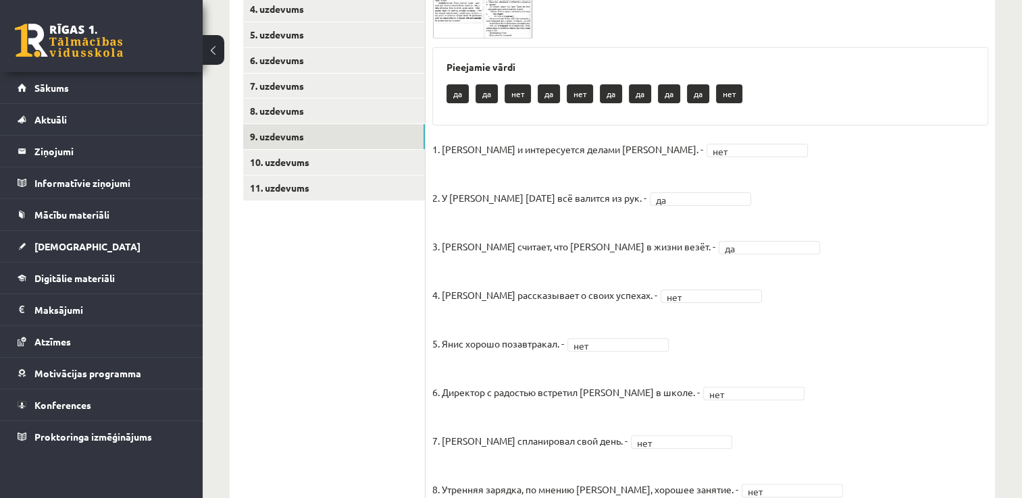
click at [504, 19] on img at bounding box center [482, 6] width 101 height 63
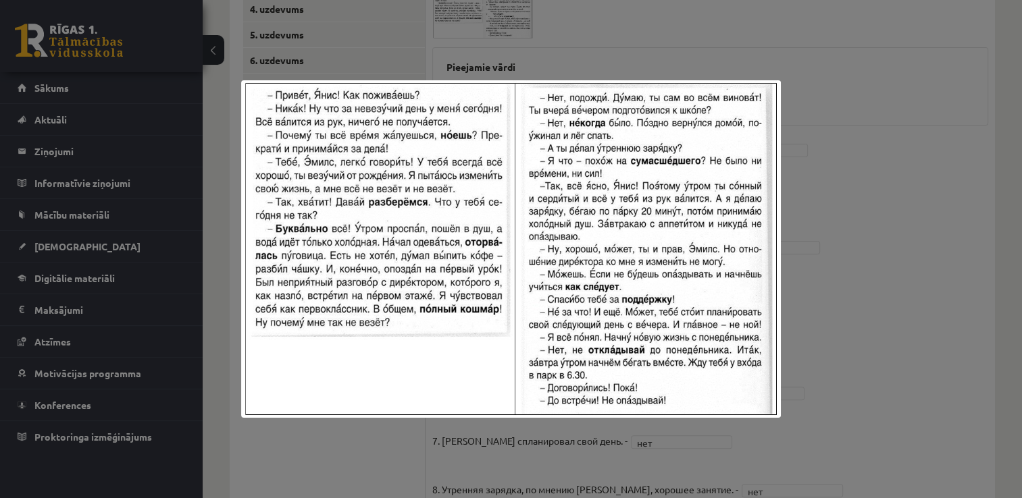
click at [824, 134] on div at bounding box center [511, 249] width 1022 height 498
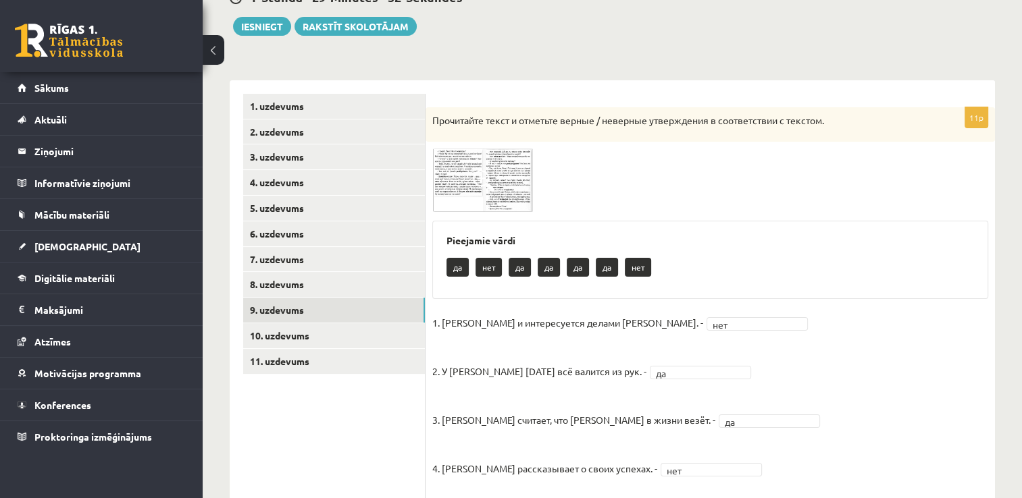
scroll to position [143, 0]
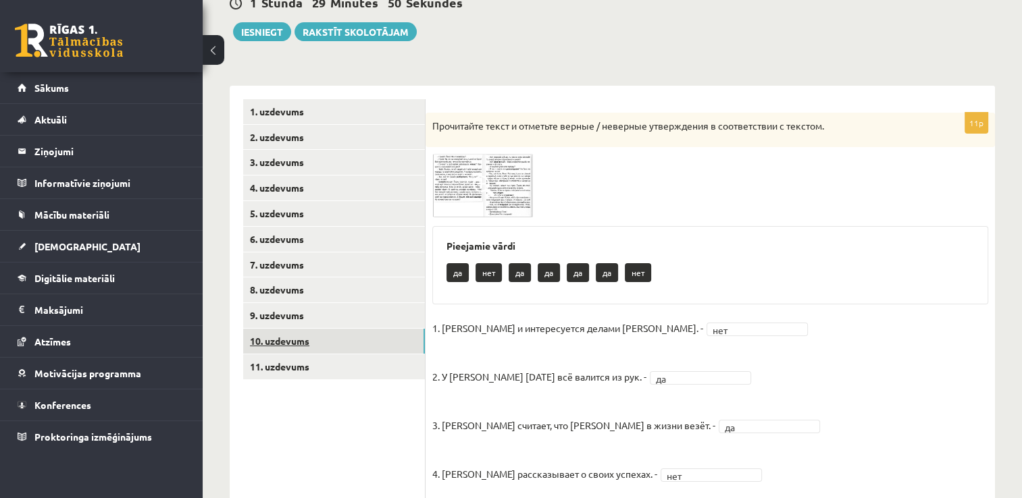
click at [354, 342] on link "10. uzdevums" at bounding box center [334, 341] width 182 height 25
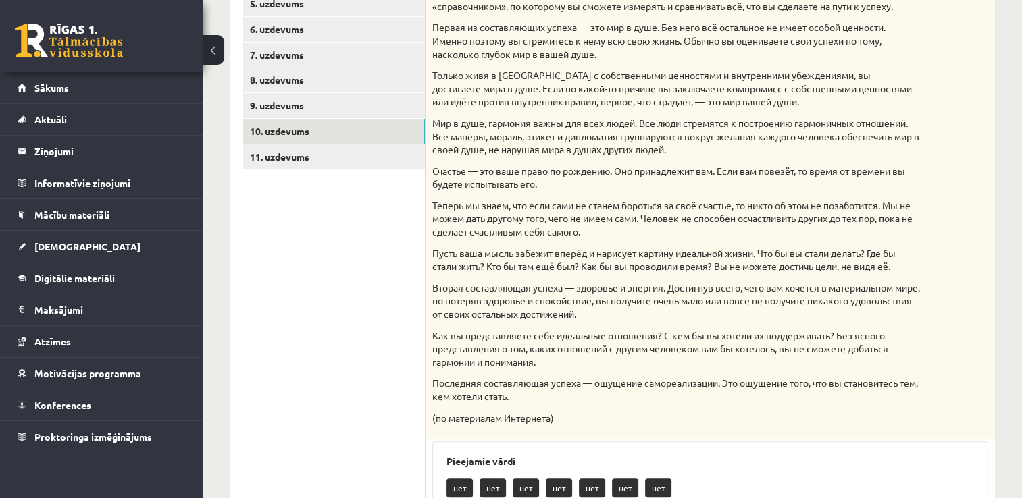
scroll to position [327, 0]
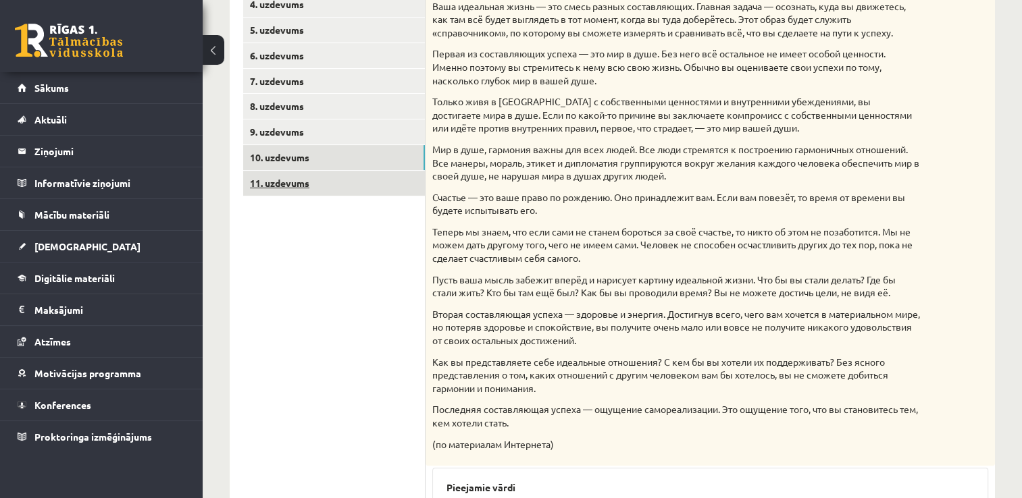
click at [318, 184] on link "11. uzdevums" at bounding box center [334, 183] width 182 height 25
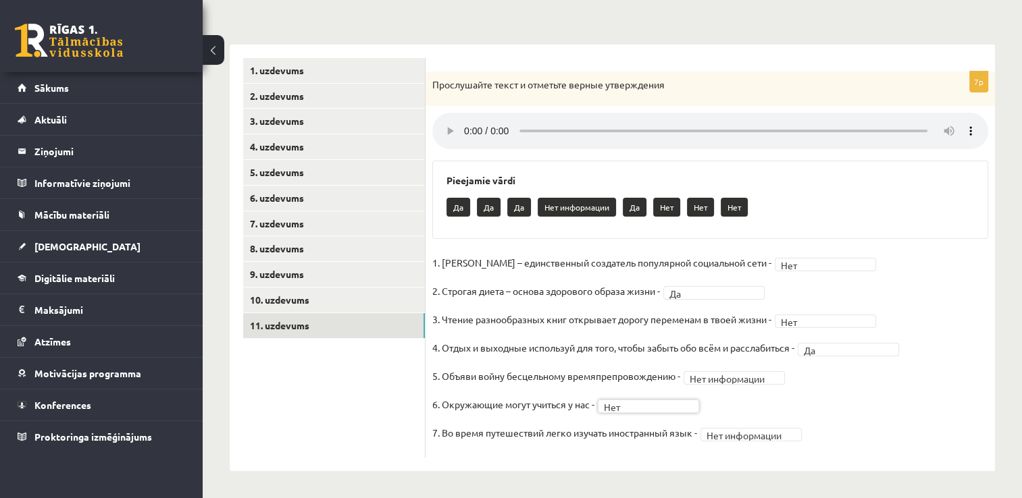
scroll to position [0, 0]
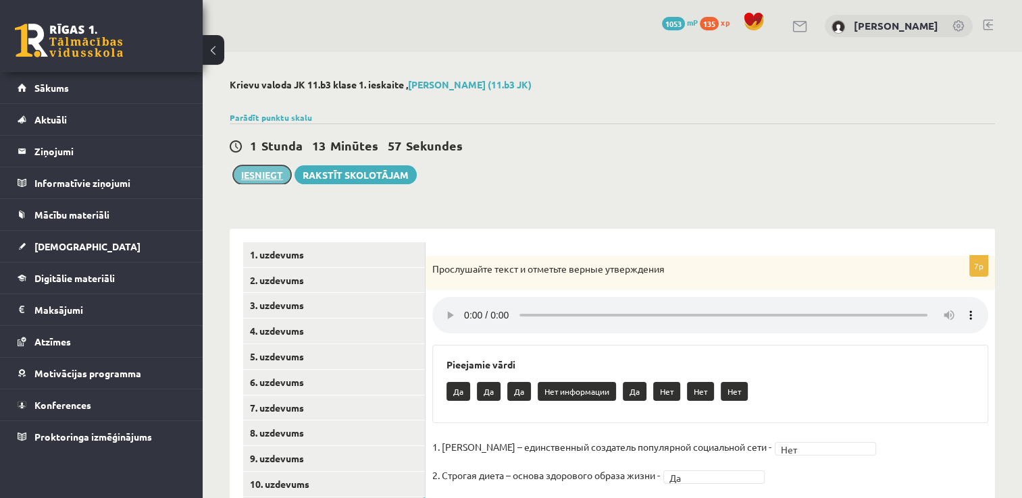
click at [247, 174] on button "Iesniegt" at bounding box center [262, 174] width 58 height 19
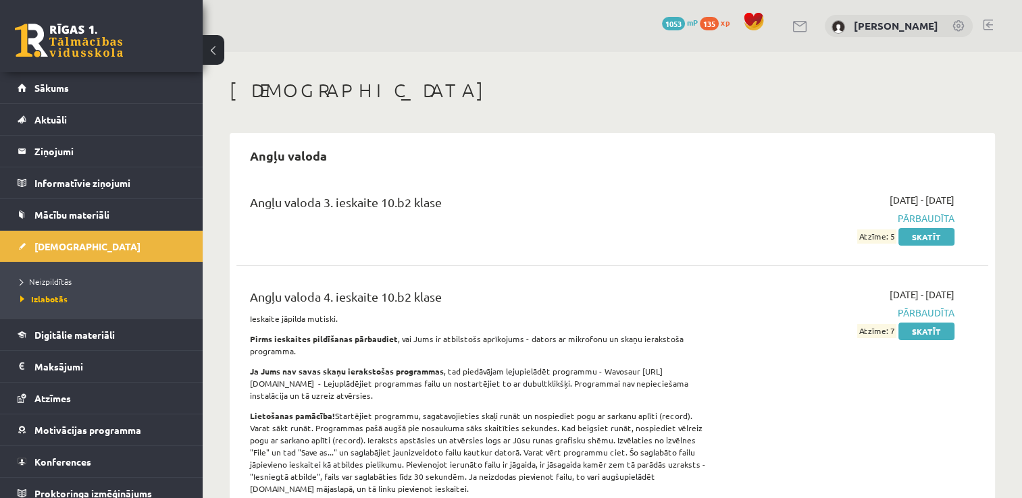
click at [81, 42] on link at bounding box center [69, 41] width 108 height 34
